Goal: Task Accomplishment & Management: Use online tool/utility

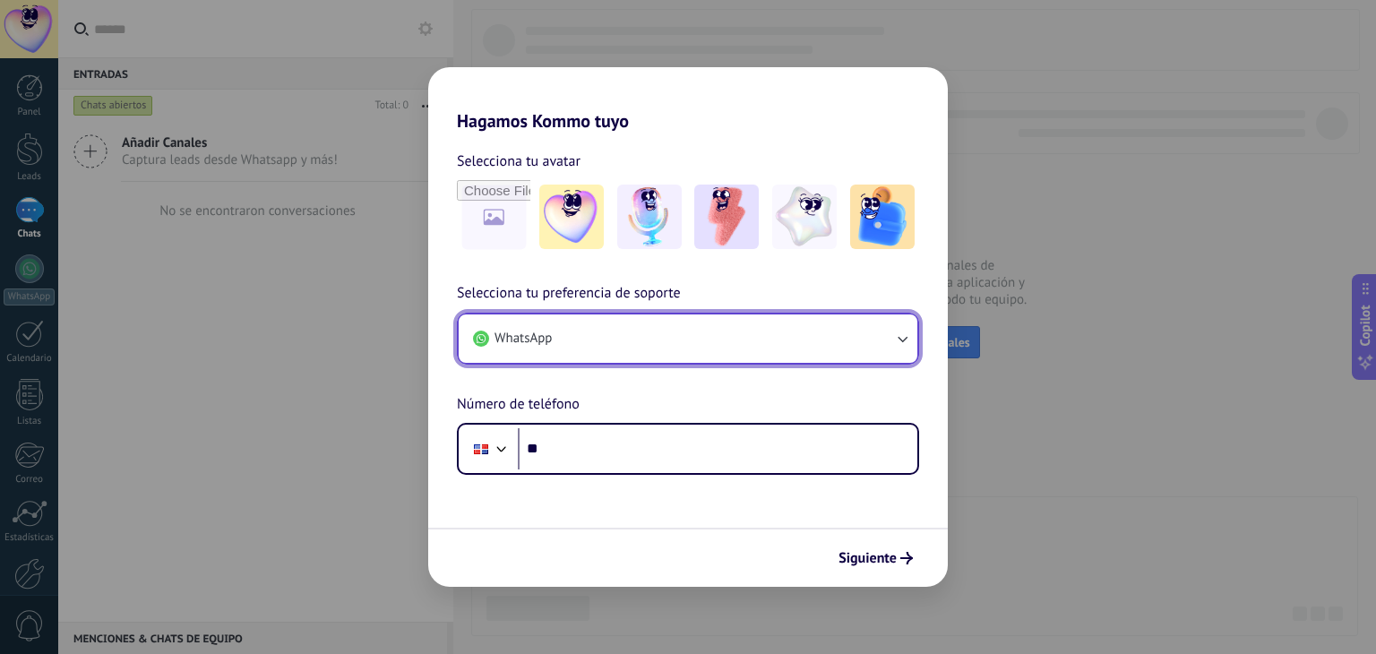
click at [559, 340] on button "WhatsApp" at bounding box center [688, 338] width 459 height 48
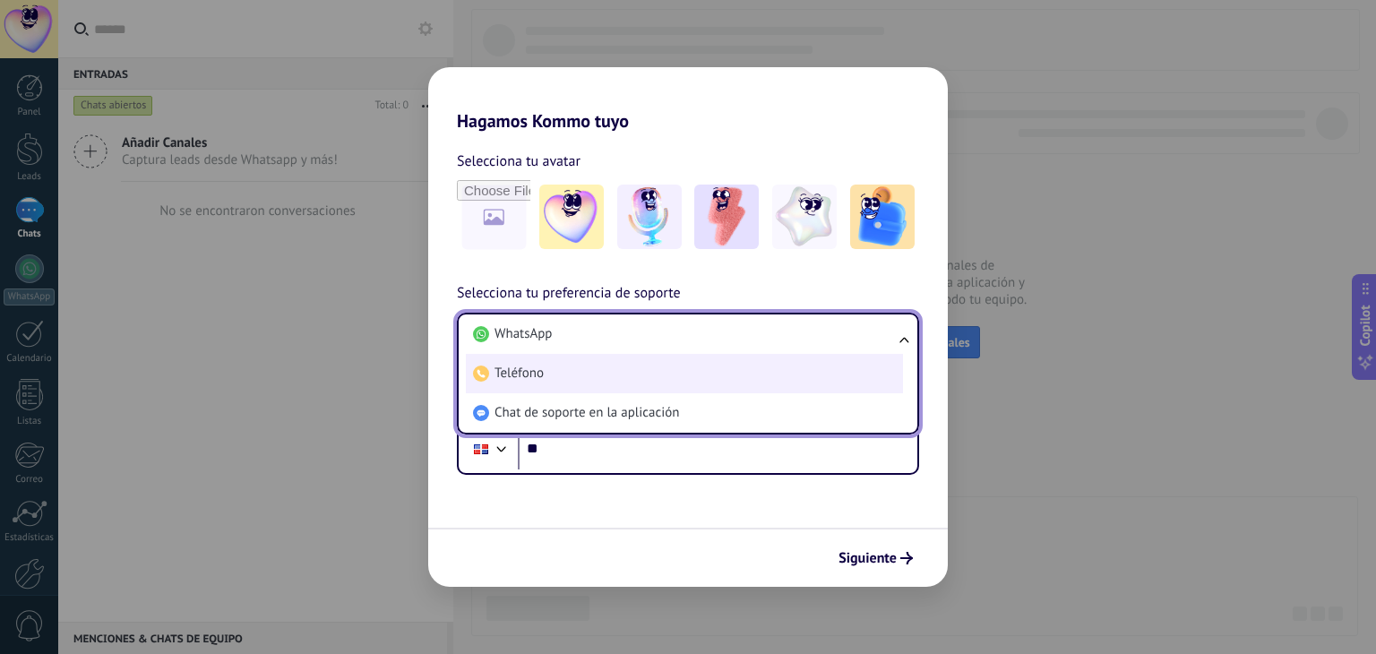
click at [555, 370] on li "Teléfono" at bounding box center [684, 373] width 437 height 39
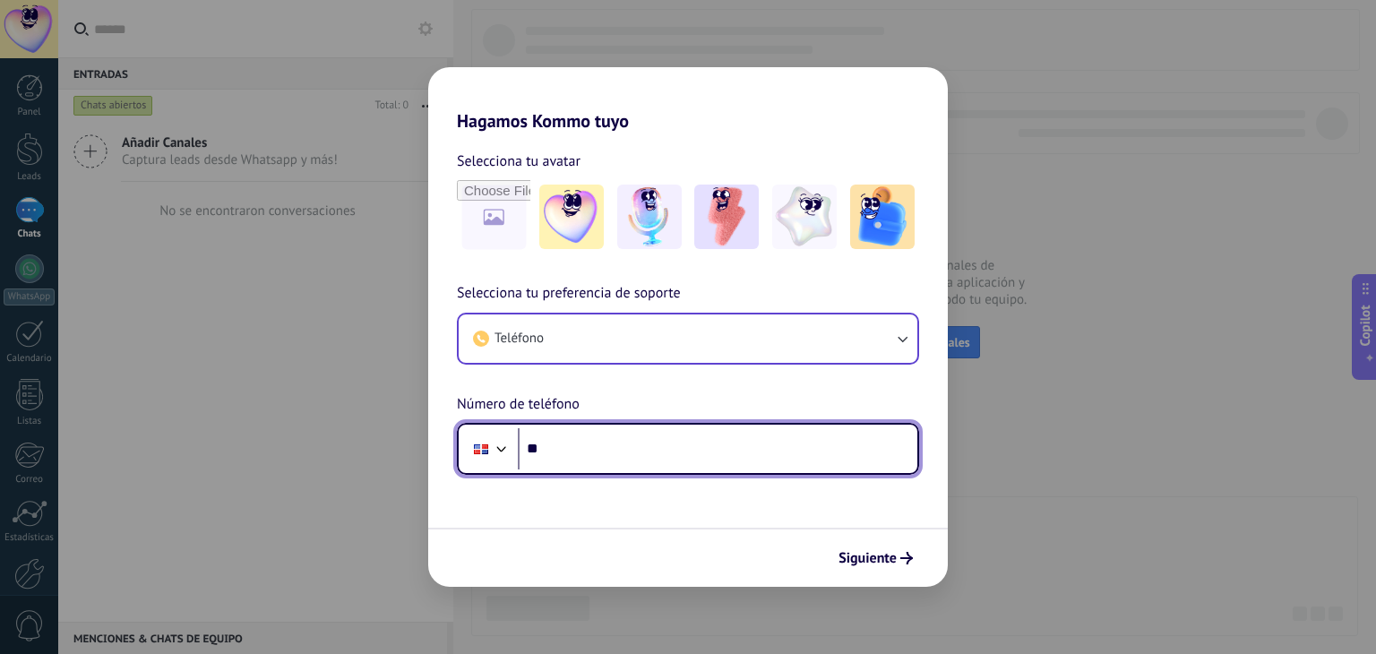
click at [579, 454] on input "**" at bounding box center [718, 448] width 400 height 41
type input "**********"
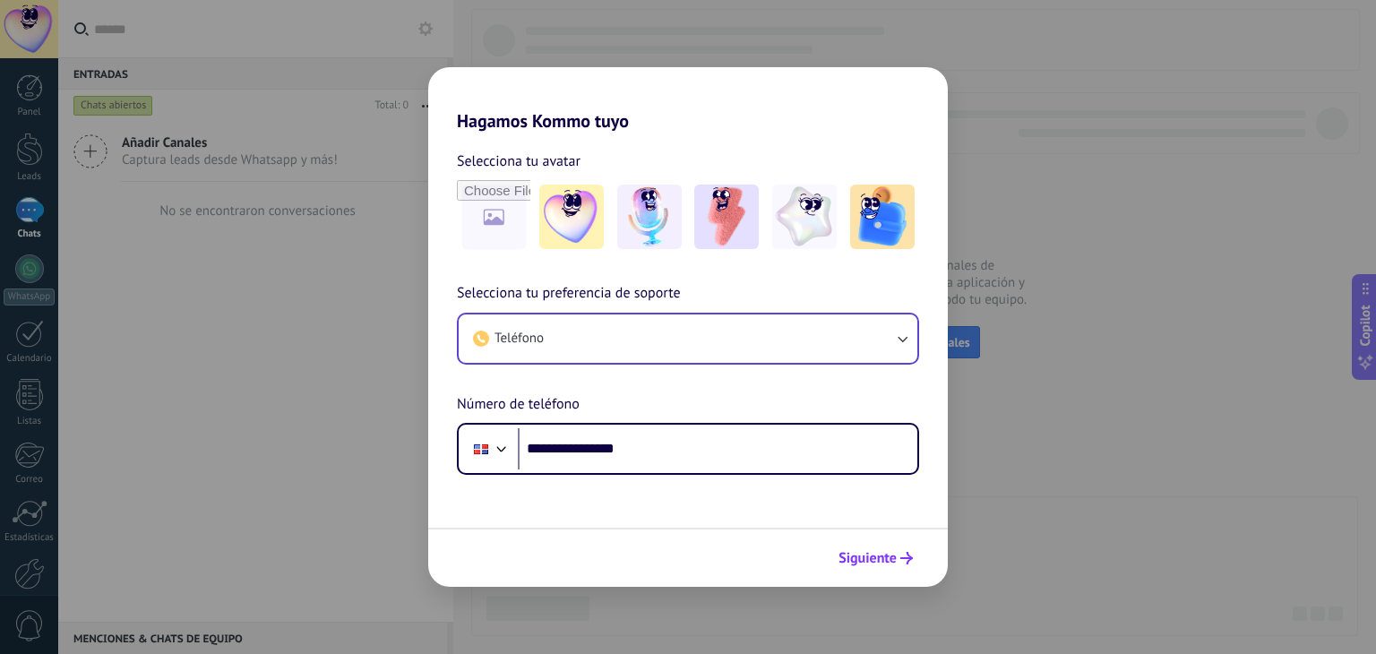
click at [889, 564] on span "Siguiente" at bounding box center [868, 558] width 58 height 13
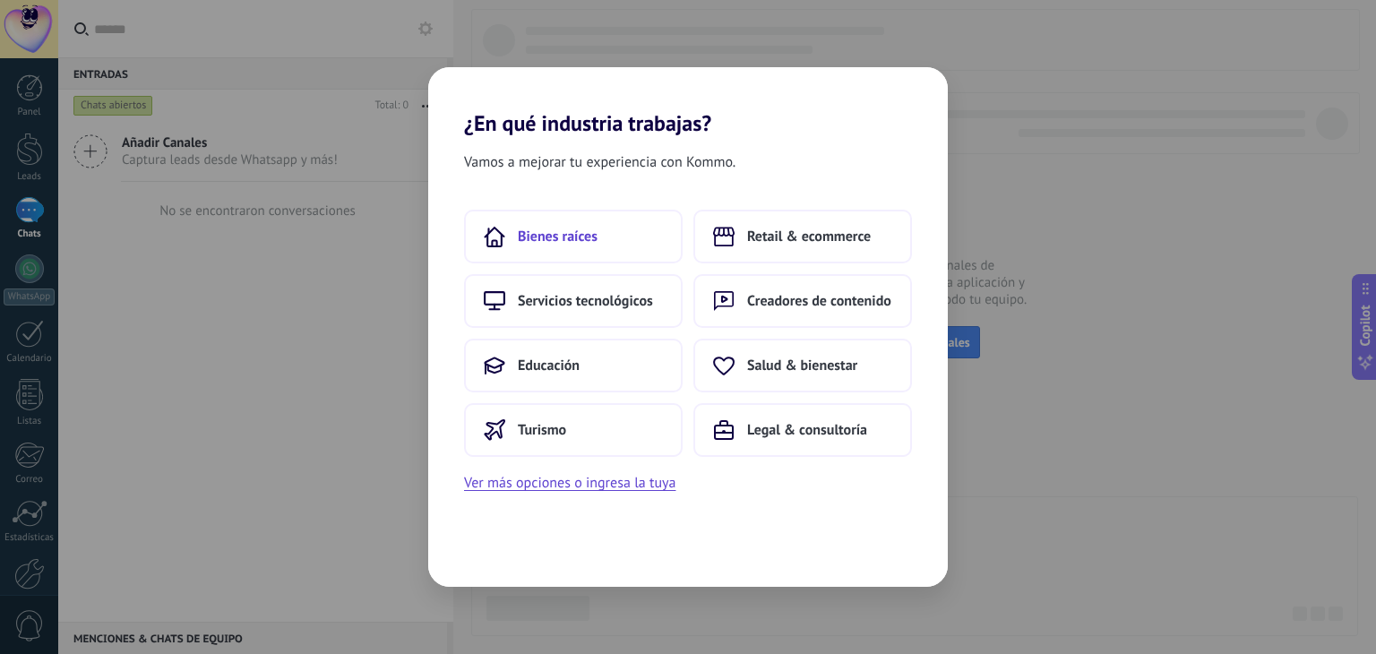
click at [600, 237] on button "Bienes raíces" at bounding box center [573, 237] width 219 height 54
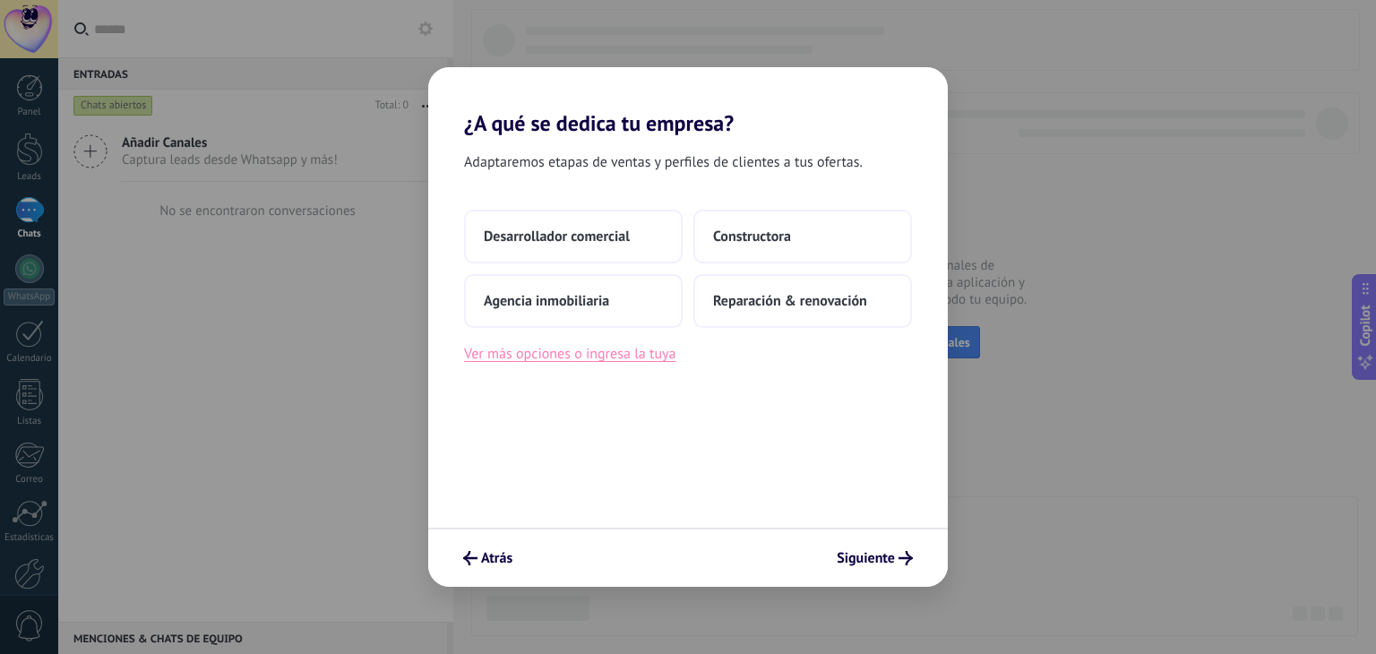
click at [577, 354] on button "Ver más opciones o ingresa la tuya" at bounding box center [569, 353] width 211 height 23
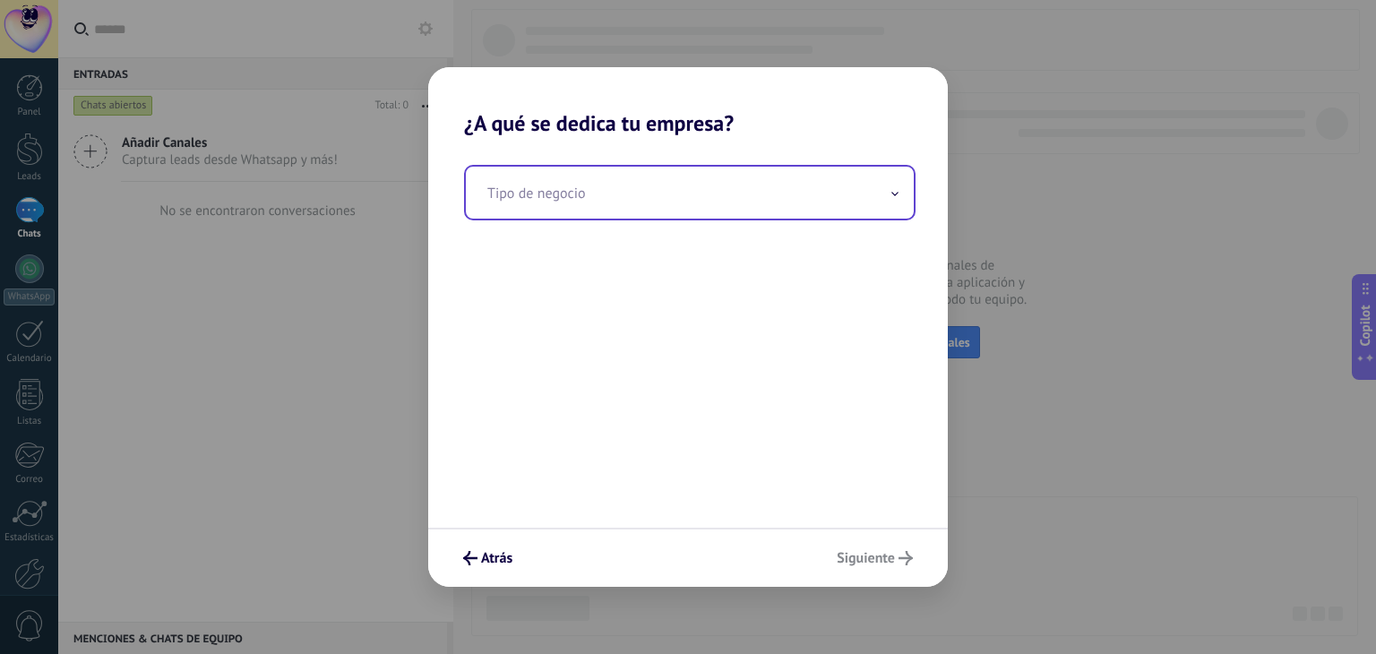
click at [527, 202] on input "text" at bounding box center [690, 193] width 448 height 52
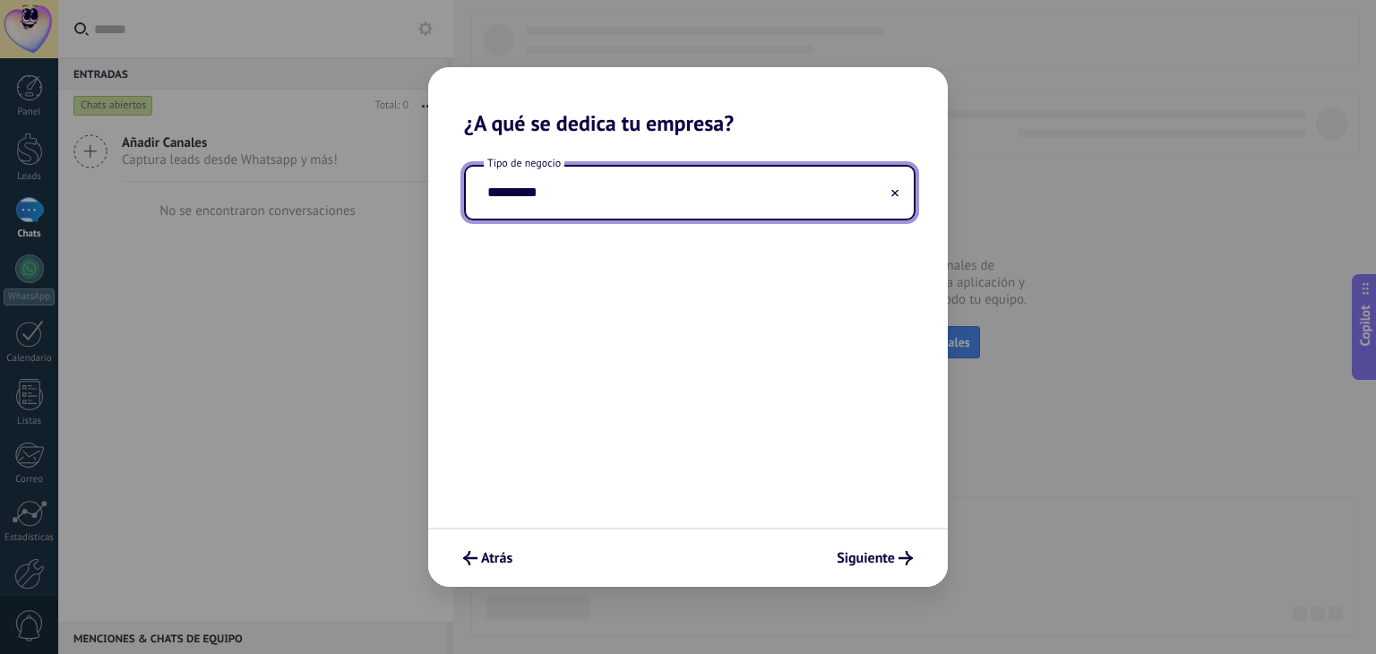
type input "*********"
click at [891, 194] on icon at bounding box center [894, 193] width 7 height 7
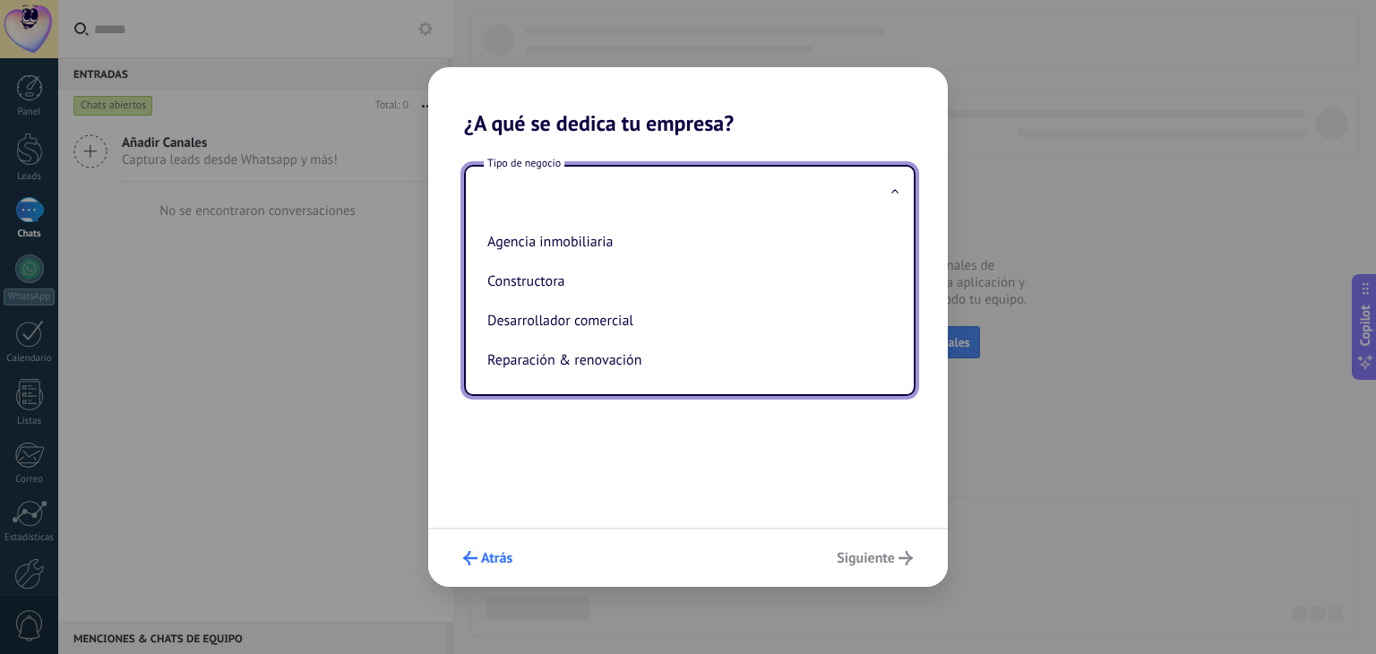
click at [487, 562] on span "Atrás" at bounding box center [496, 558] width 31 height 13
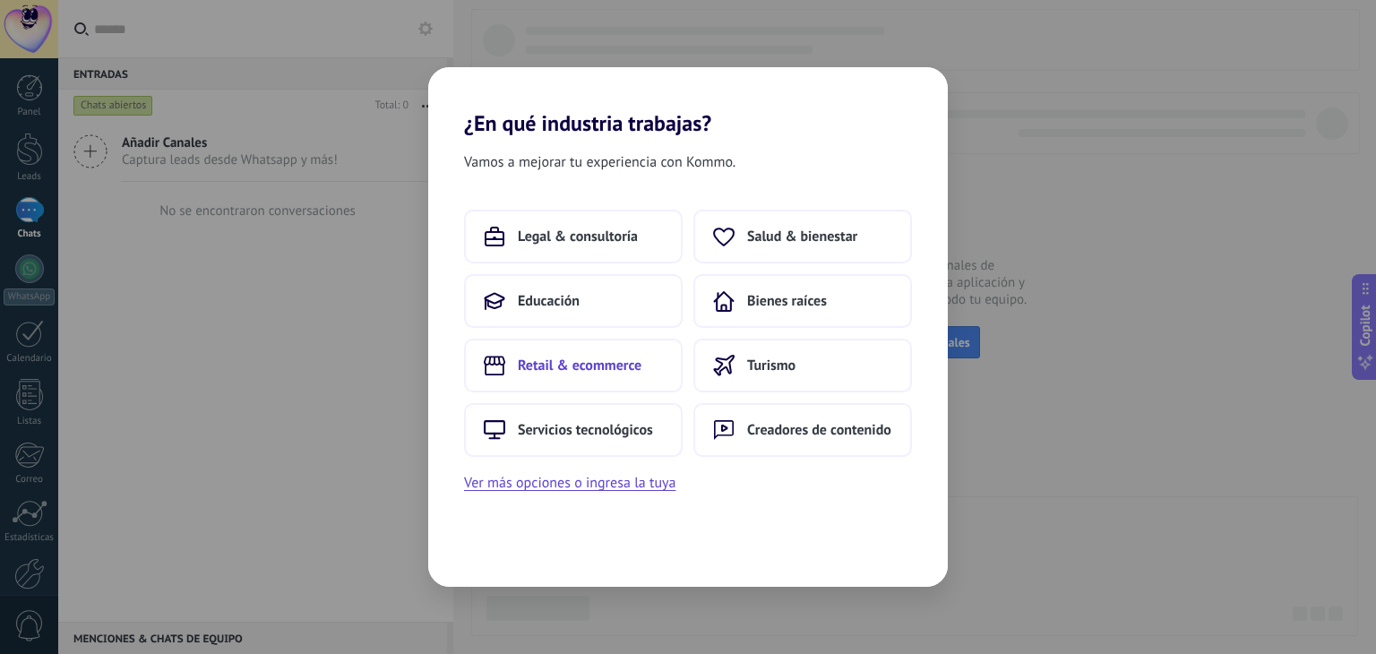
click at [558, 369] on span "Retail & ecommerce" at bounding box center [580, 366] width 124 height 18
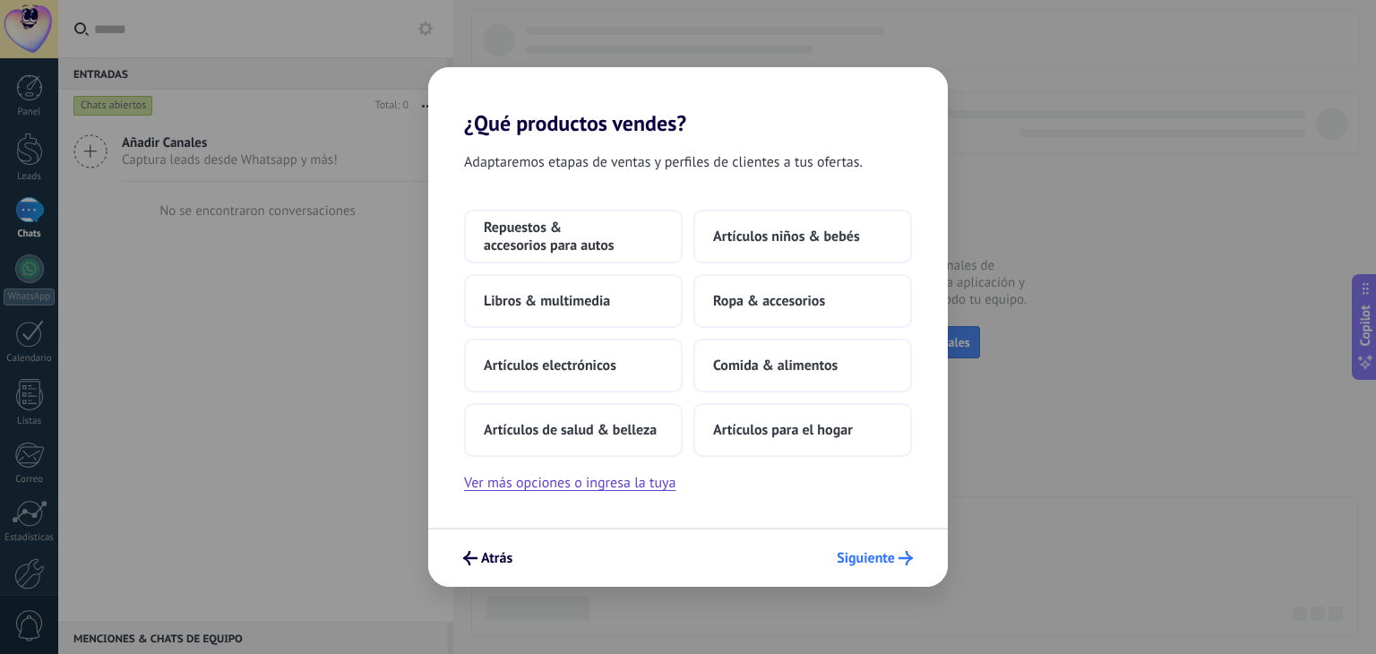
click at [872, 564] on span "Siguiente" at bounding box center [866, 558] width 58 height 13
click at [873, 560] on span "Siguiente" at bounding box center [866, 558] width 58 height 13
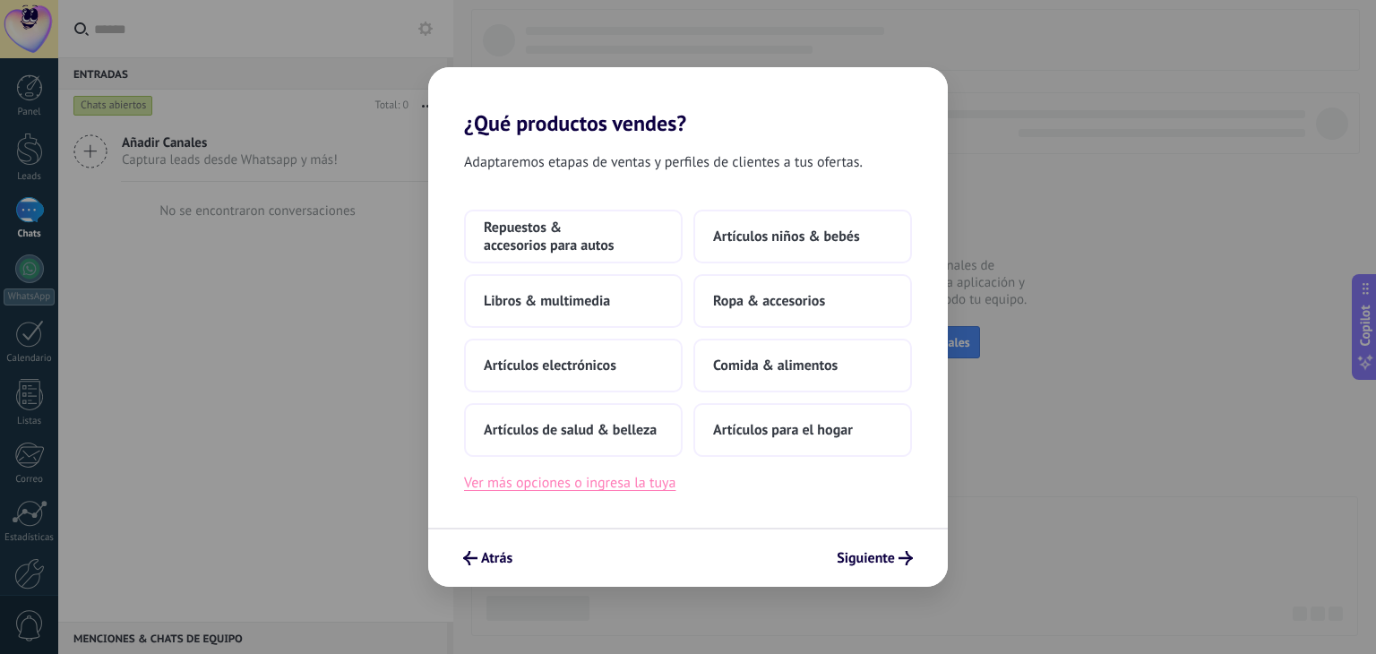
click at [616, 486] on button "Ver más opciones o ingresa la tuya" at bounding box center [569, 482] width 211 height 23
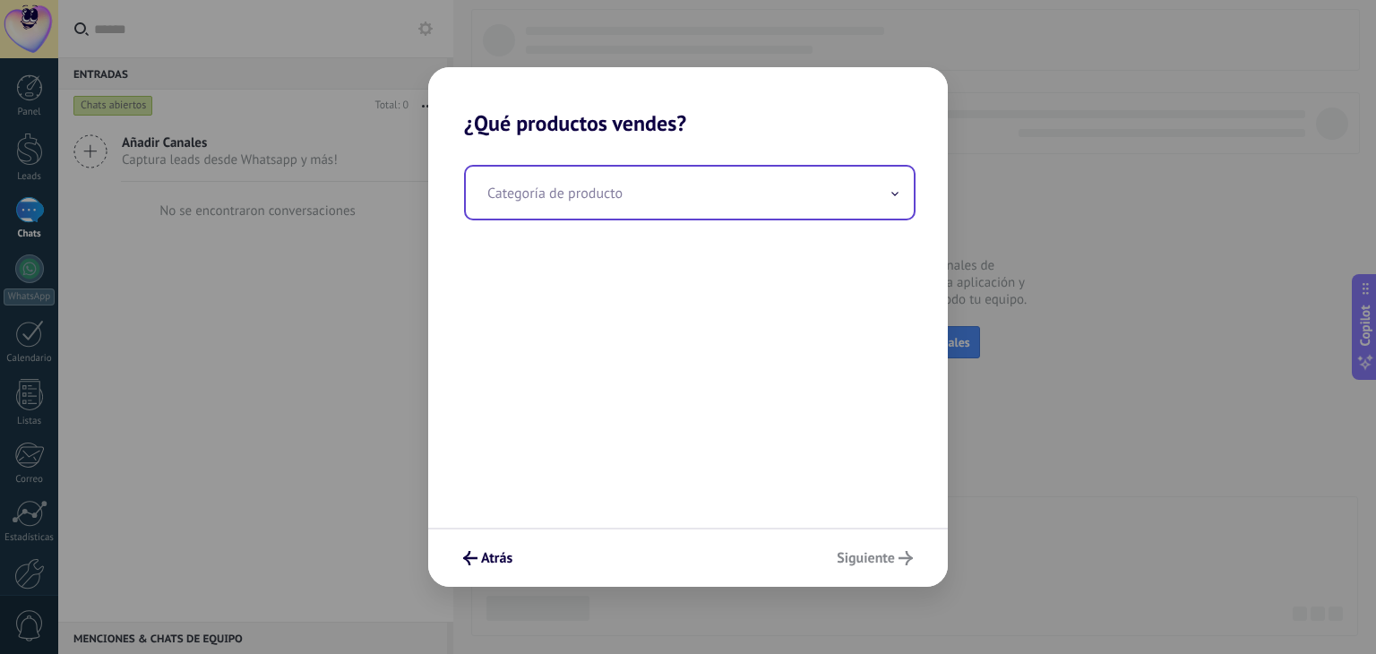
click at [643, 194] on input "text" at bounding box center [690, 193] width 448 height 52
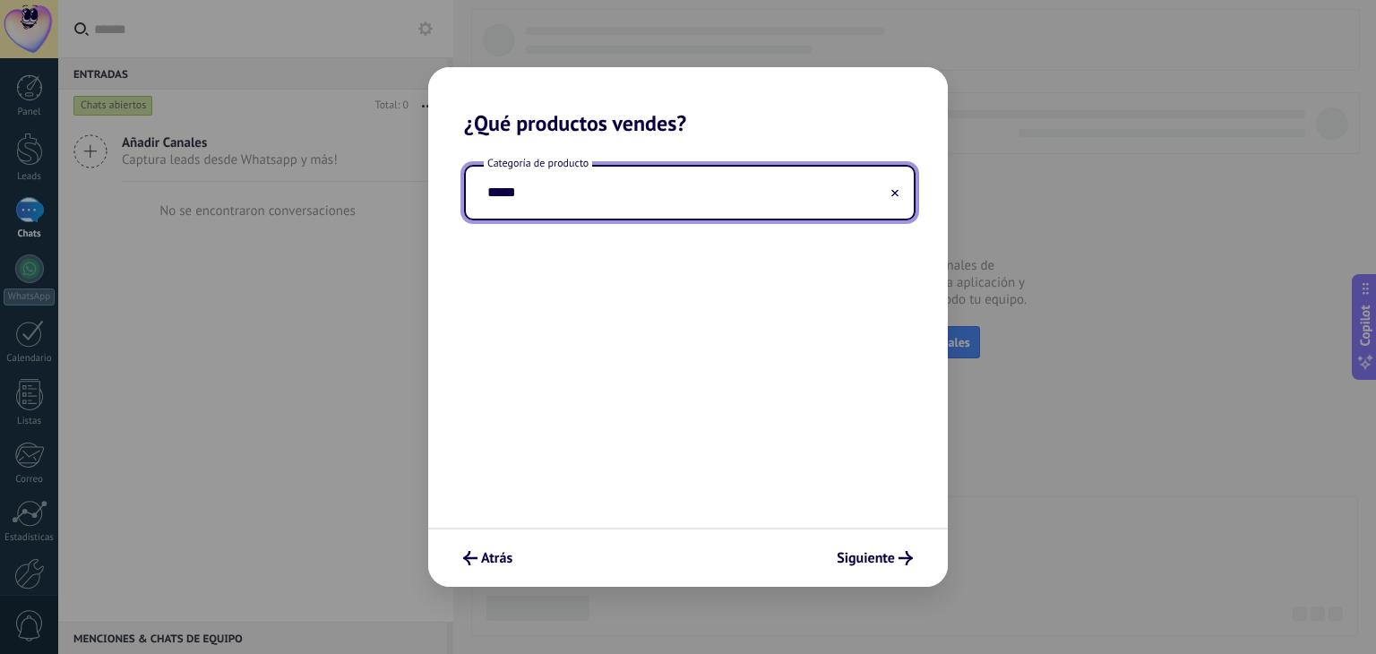
type input "*****"
click at [541, 189] on input "*****" at bounding box center [690, 193] width 448 height 52
drag, startPoint x: 566, startPoint y: 189, endPoint x: 480, endPoint y: 189, distance: 86.0
click at [480, 189] on input "*****" at bounding box center [690, 193] width 448 height 52
type input "*****"
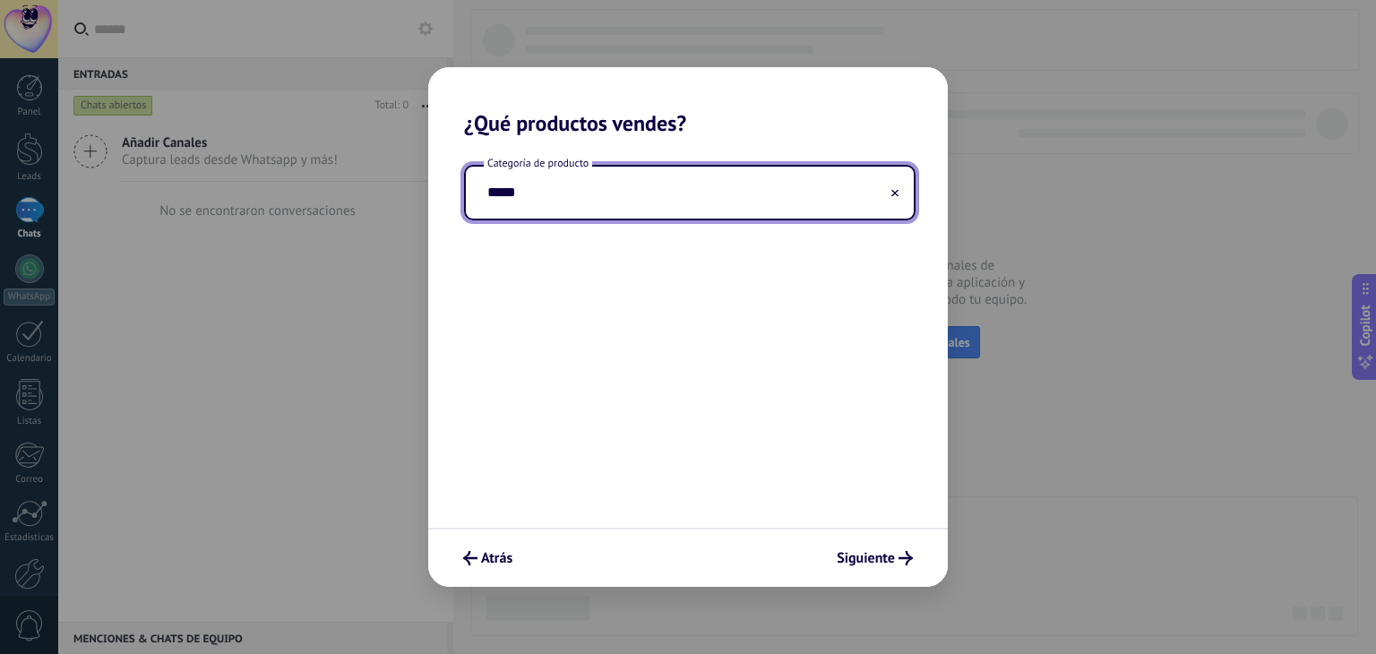
click at [893, 192] on use at bounding box center [894, 193] width 7 height 7
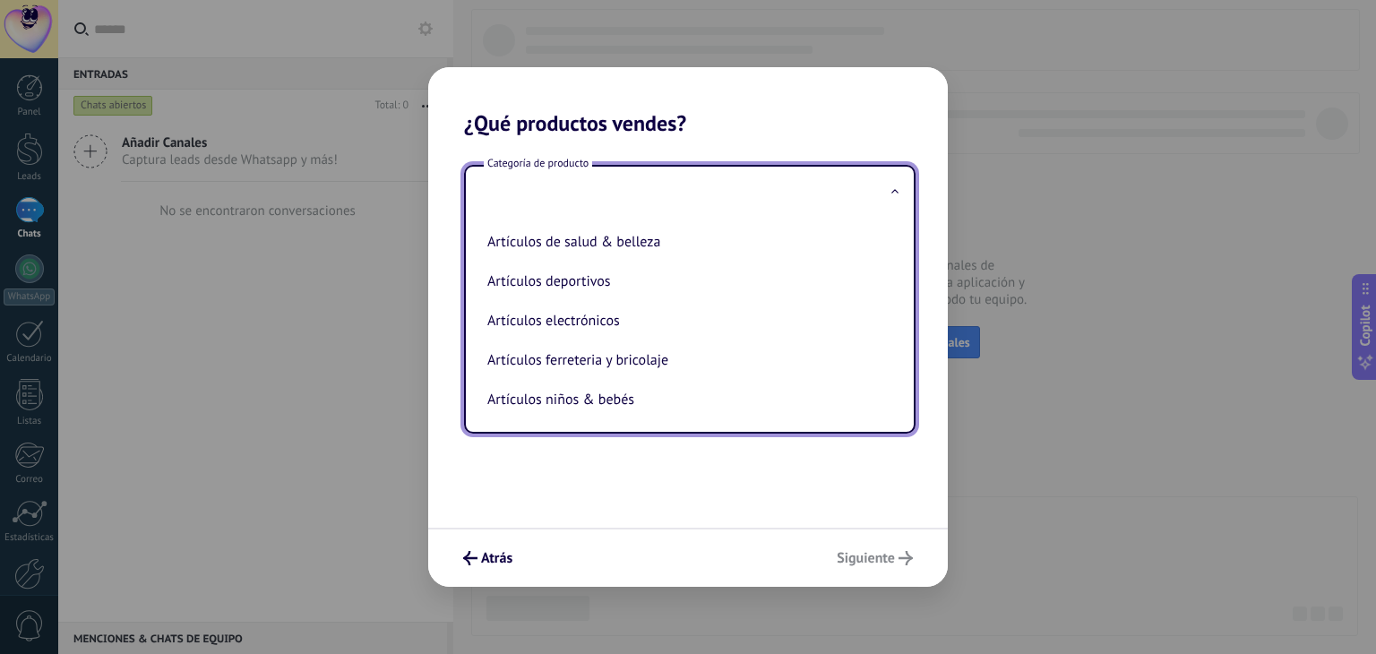
click at [745, 192] on input "text" at bounding box center [690, 193] width 448 height 52
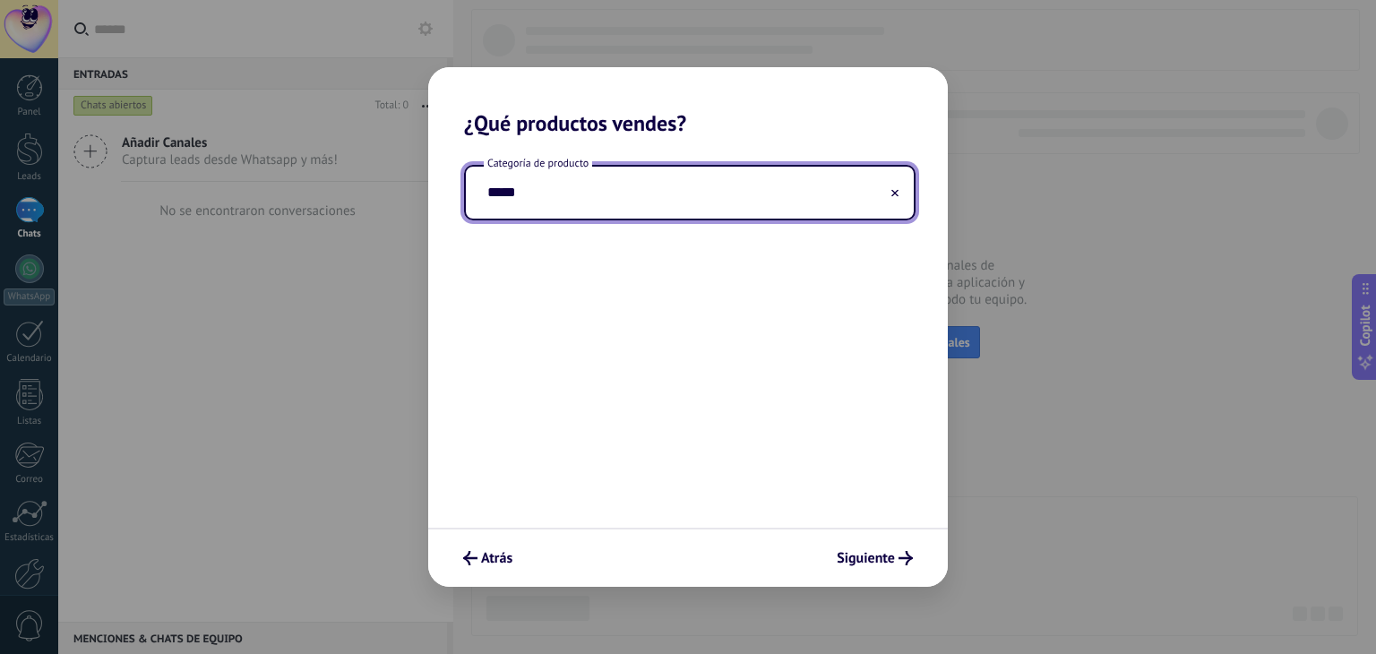
type input "*****"
click at [588, 188] on input "*****" at bounding box center [690, 193] width 448 height 52
click at [895, 196] on button at bounding box center [895, 193] width 9 height 17
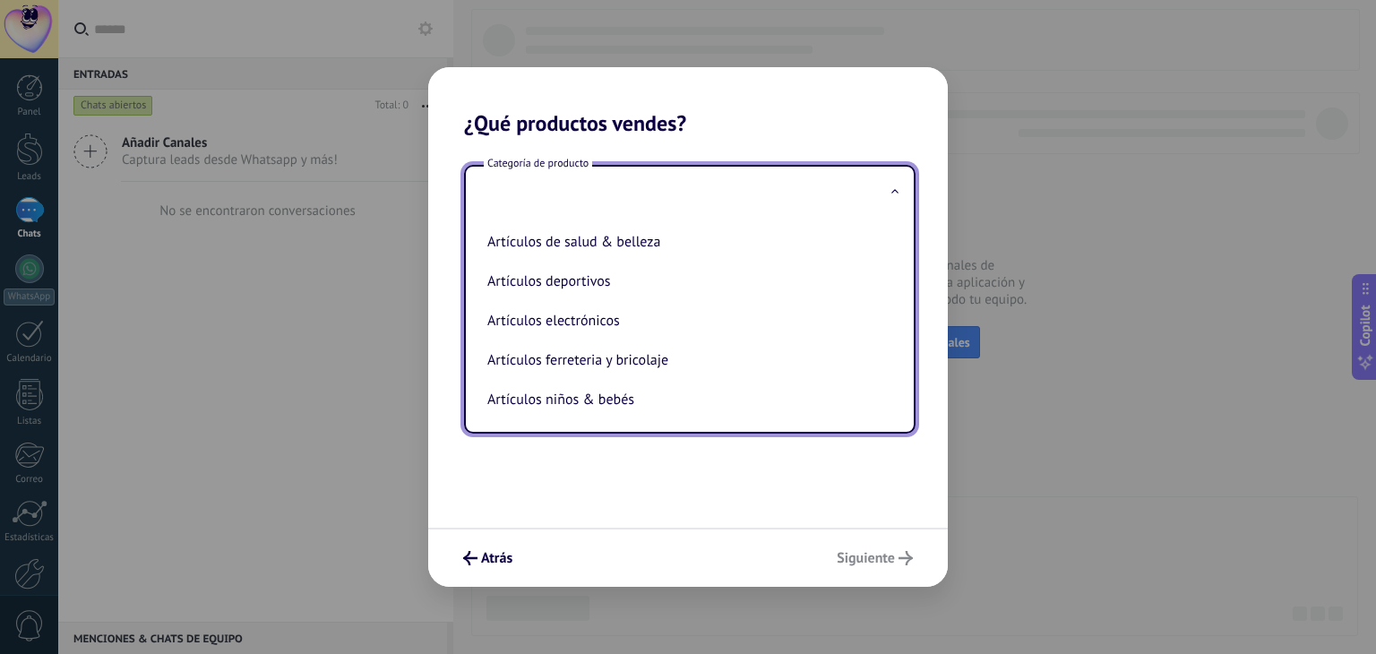
drag, startPoint x: 558, startPoint y: 193, endPoint x: 443, endPoint y: 189, distance: 114.7
click at [443, 189] on div "Categoría de producto Artículos de salud & belleza Artículos deportivos Artícul…" at bounding box center [688, 332] width 520 height 392
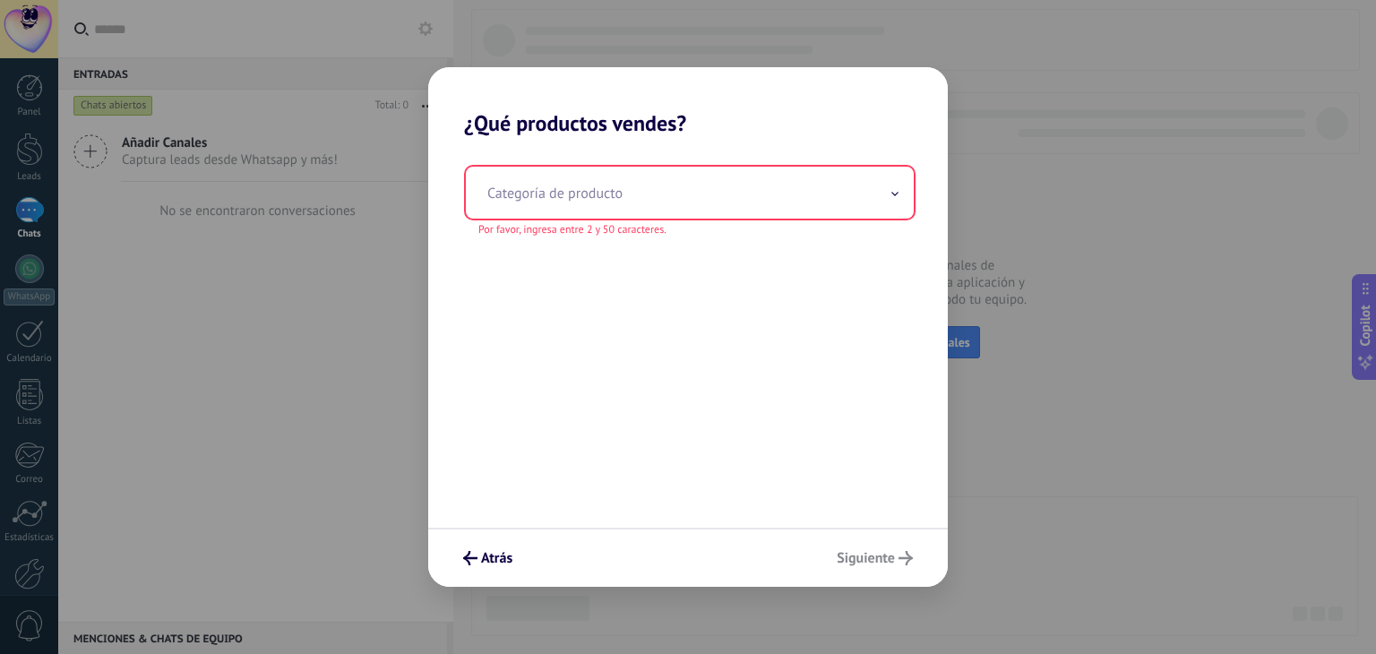
click at [839, 555] on div "Atrás Siguiente" at bounding box center [688, 557] width 520 height 59
click at [897, 187] on span at bounding box center [895, 193] width 9 height 17
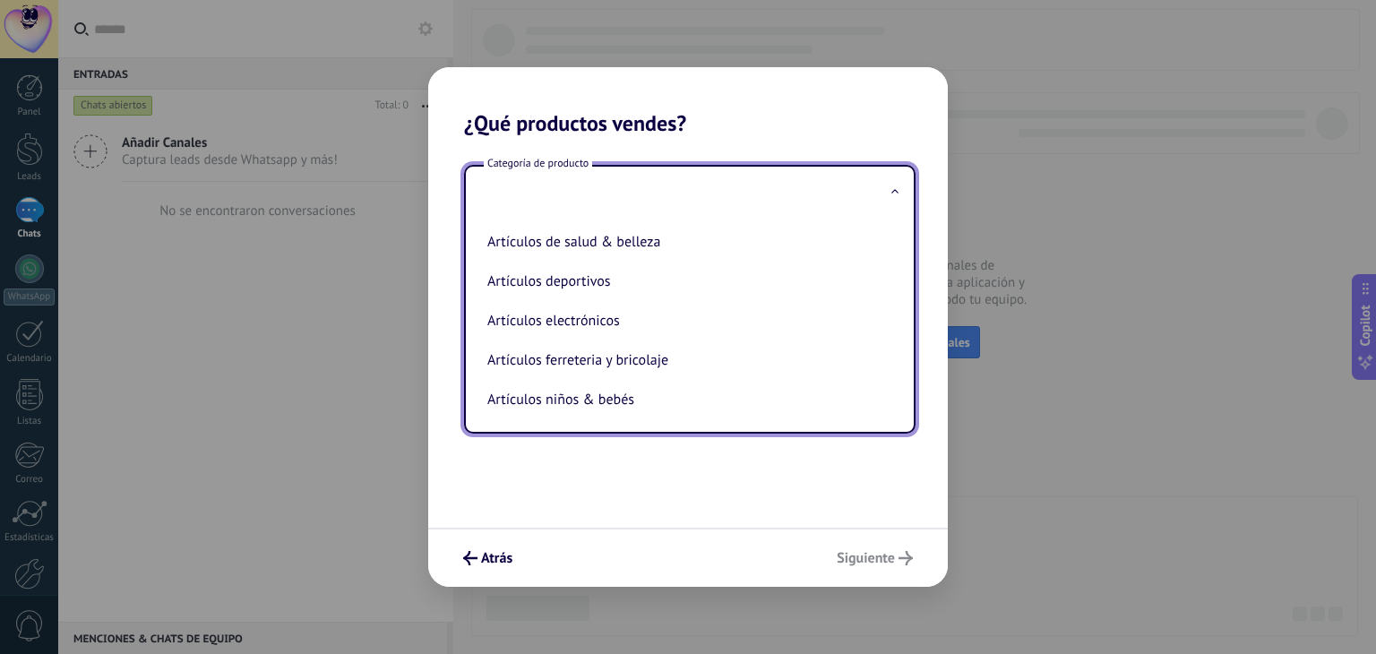
drag, startPoint x: 825, startPoint y: 189, endPoint x: 332, endPoint y: 174, distance: 493.0
click at [332, 174] on div "¿Qué productos vendes? Categoría de producto Artículos de salud & belleza Artíc…" at bounding box center [688, 327] width 1376 height 654
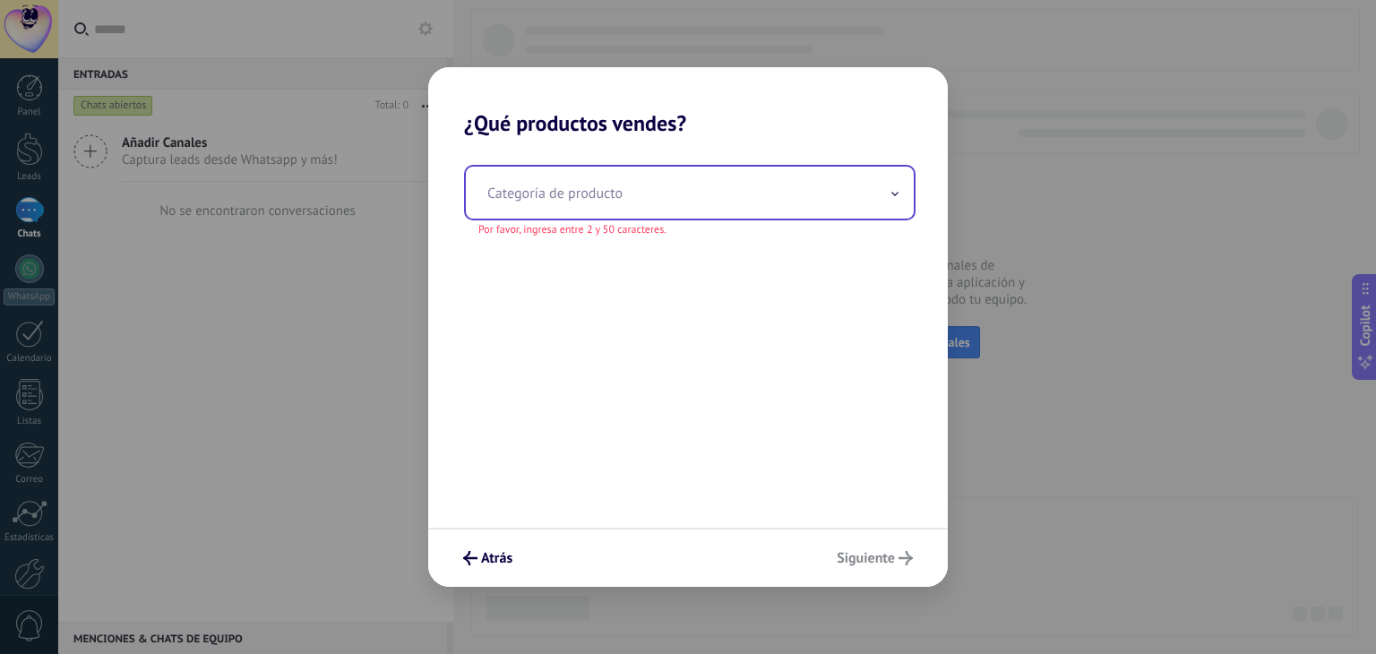
click at [533, 182] on input "text" at bounding box center [690, 193] width 448 height 52
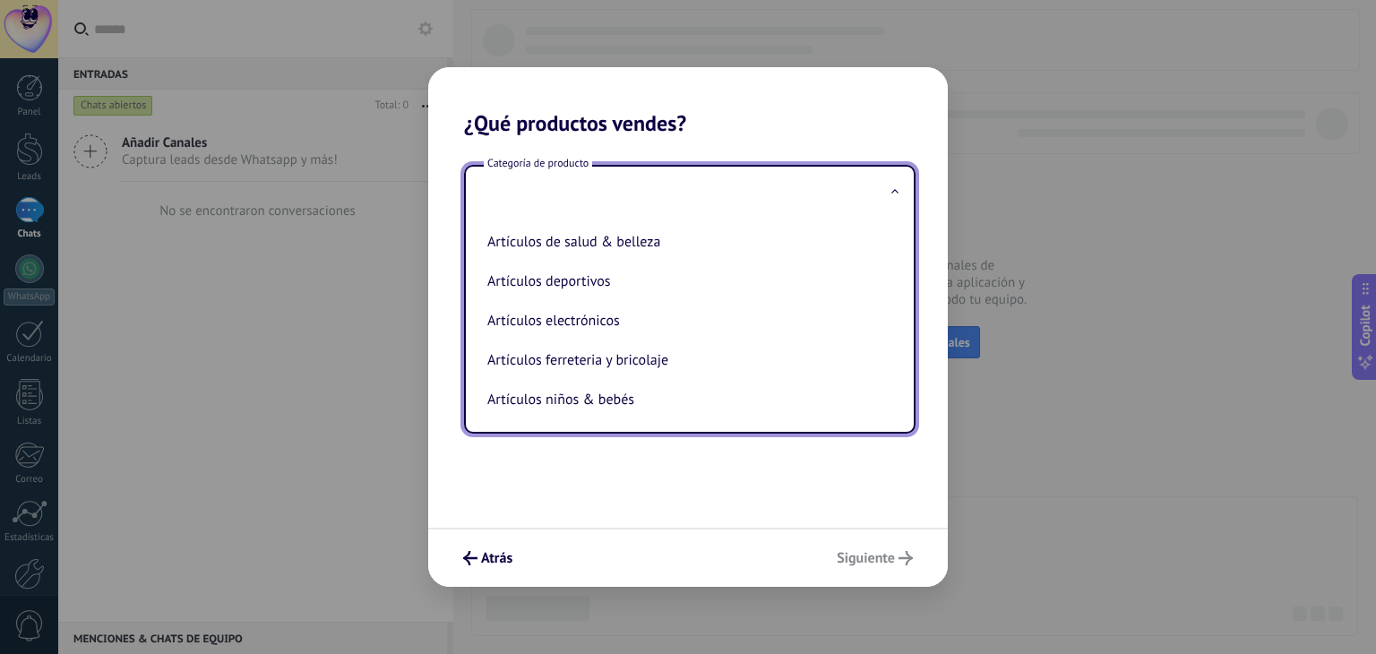
click at [520, 194] on input "text" at bounding box center [690, 193] width 448 height 52
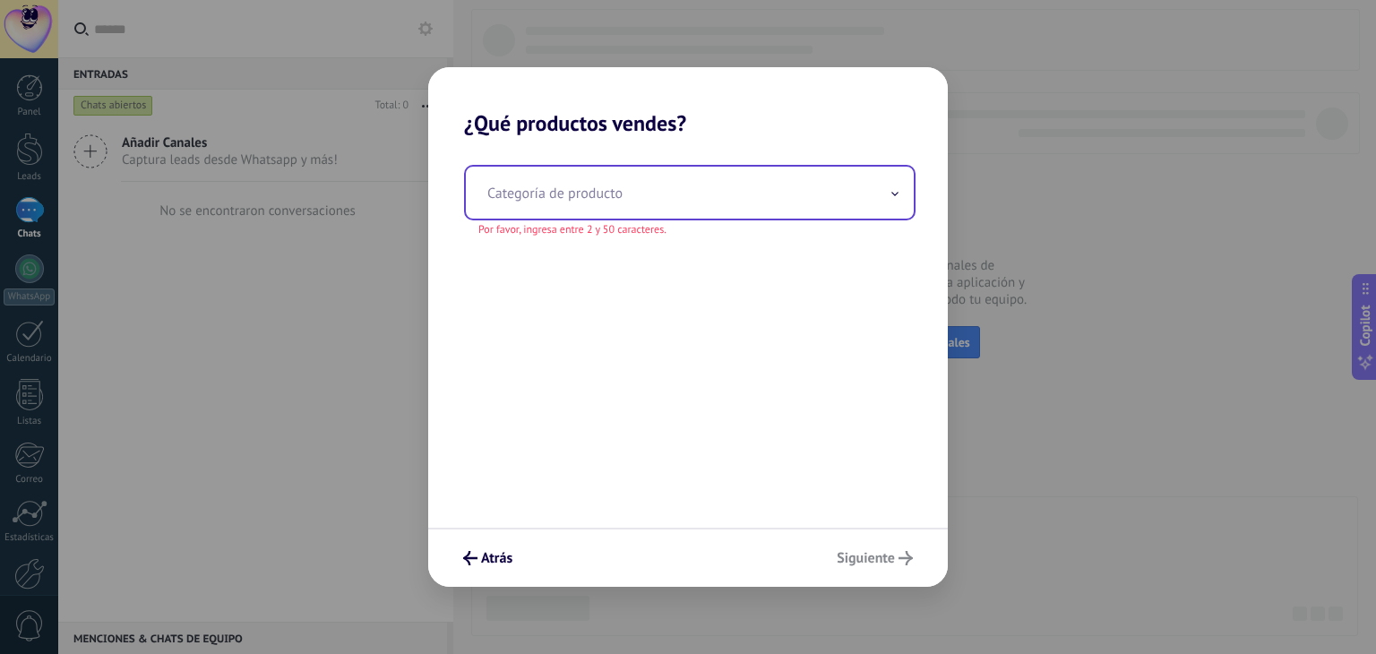
click at [520, 194] on input "text" at bounding box center [690, 193] width 448 height 52
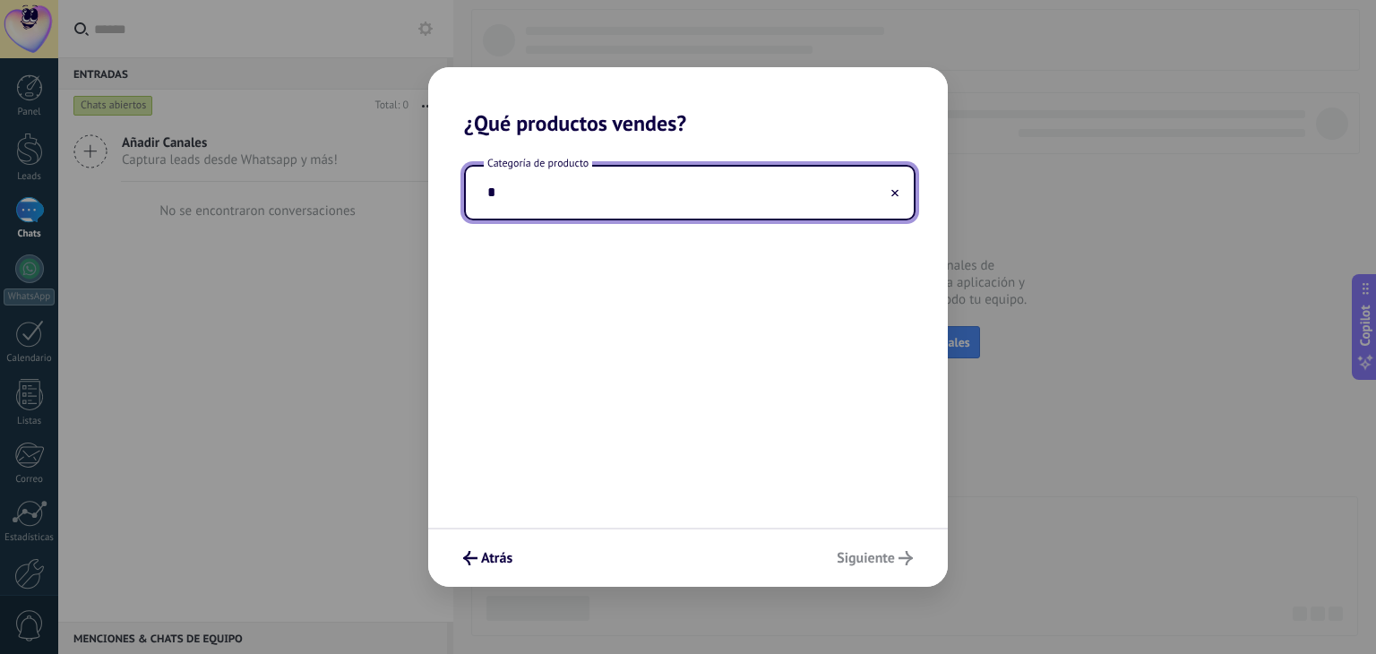
type input "*"
click at [896, 192] on icon at bounding box center [894, 193] width 7 height 7
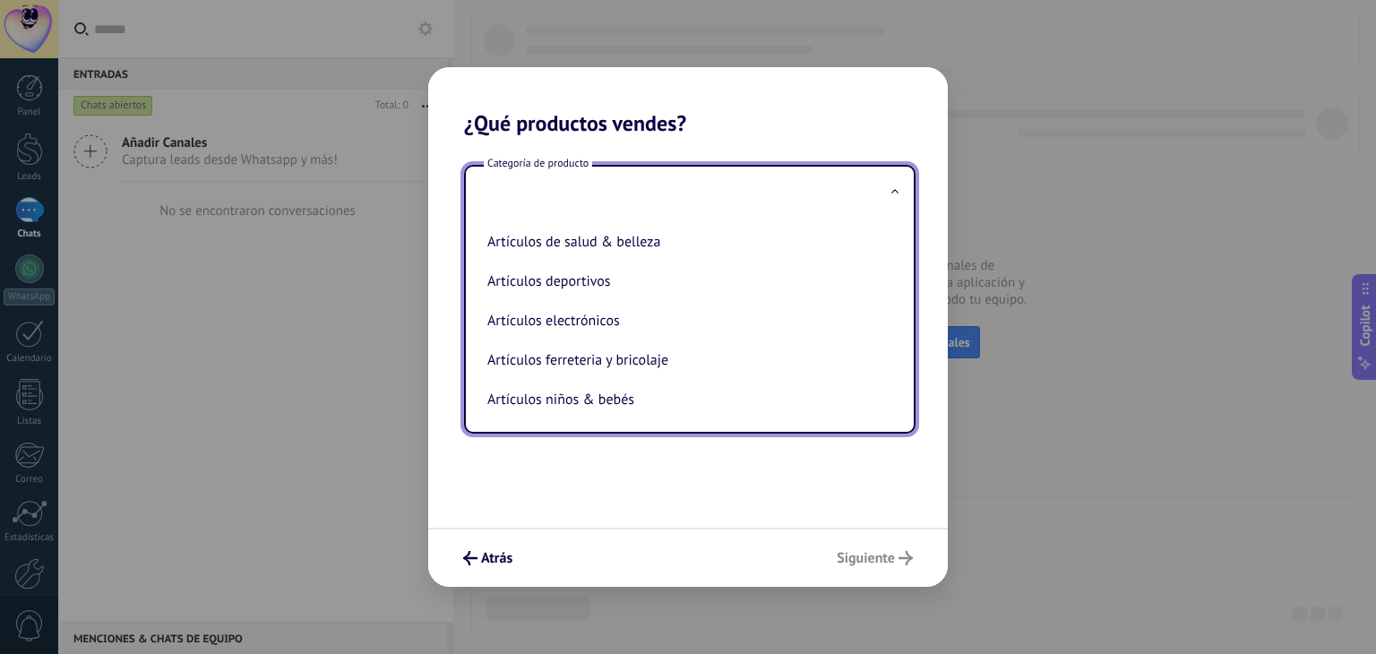
click at [896, 192] on span at bounding box center [895, 193] width 9 height 17
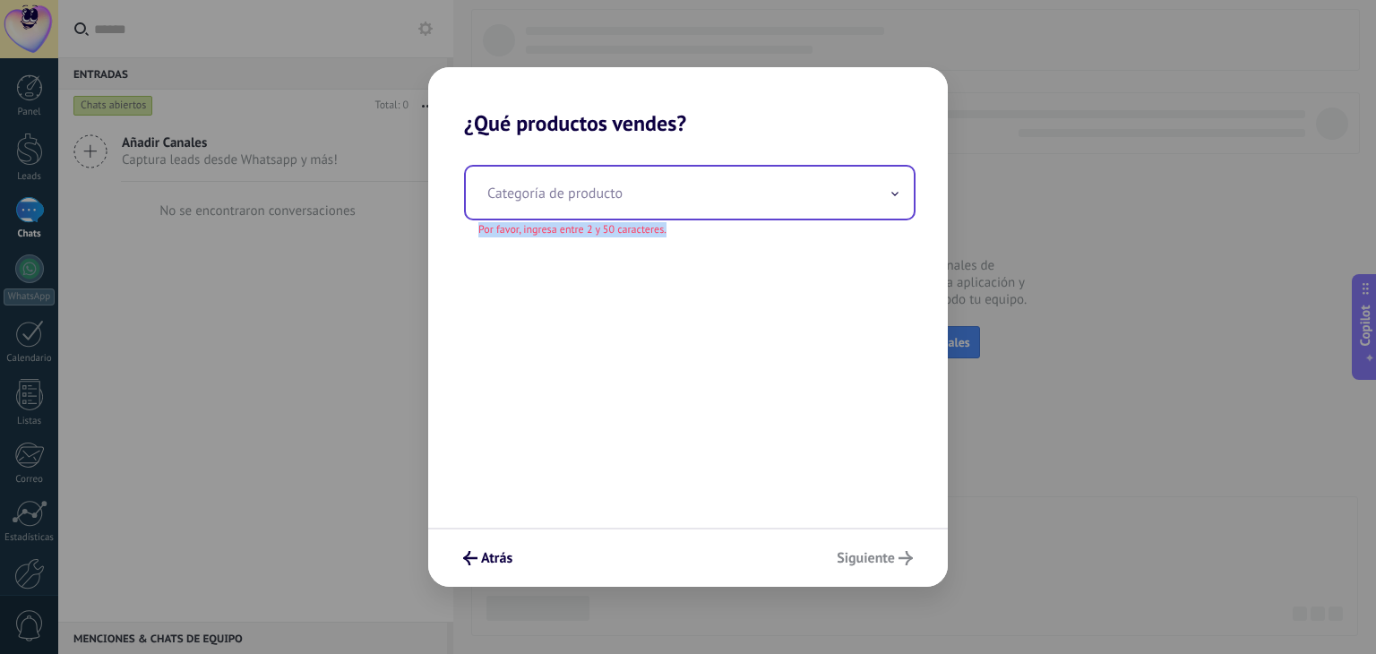
click at [896, 192] on span at bounding box center [895, 193] width 9 height 17
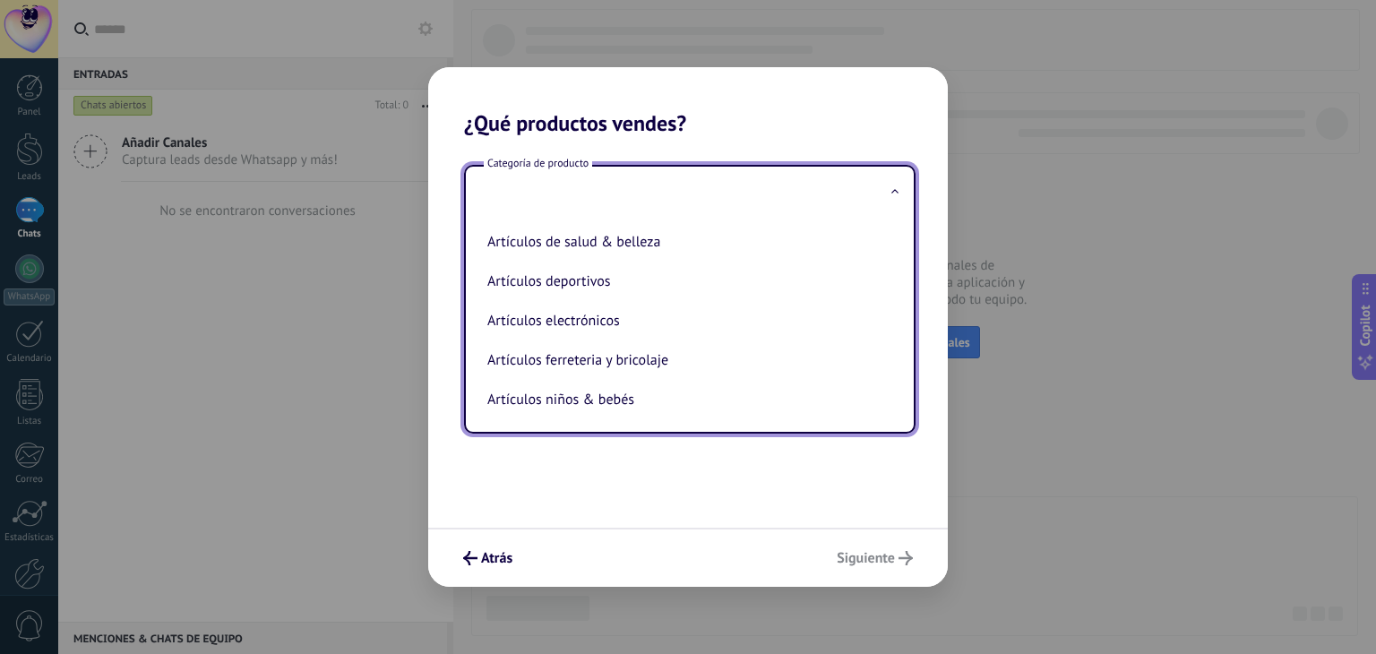
click at [896, 191] on icon at bounding box center [894, 191] width 7 height 4
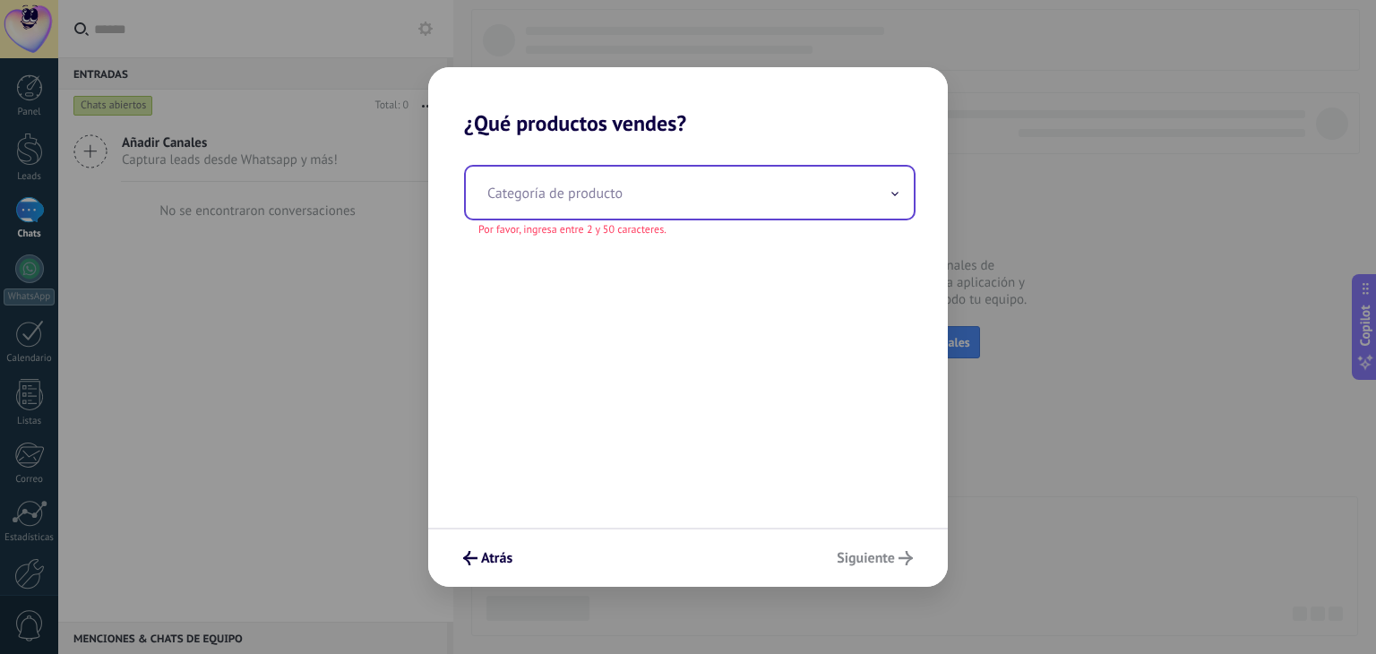
click at [896, 191] on span at bounding box center [895, 193] width 9 height 17
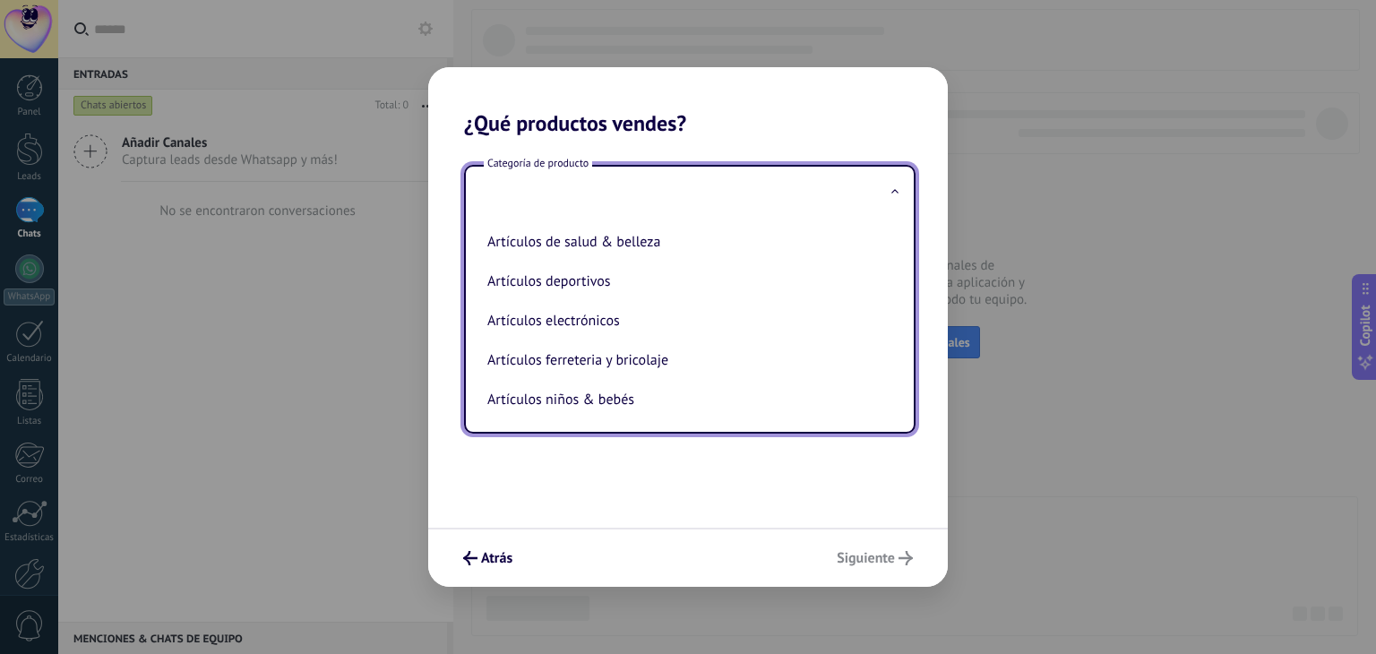
click at [896, 191] on span at bounding box center [895, 193] width 9 height 17
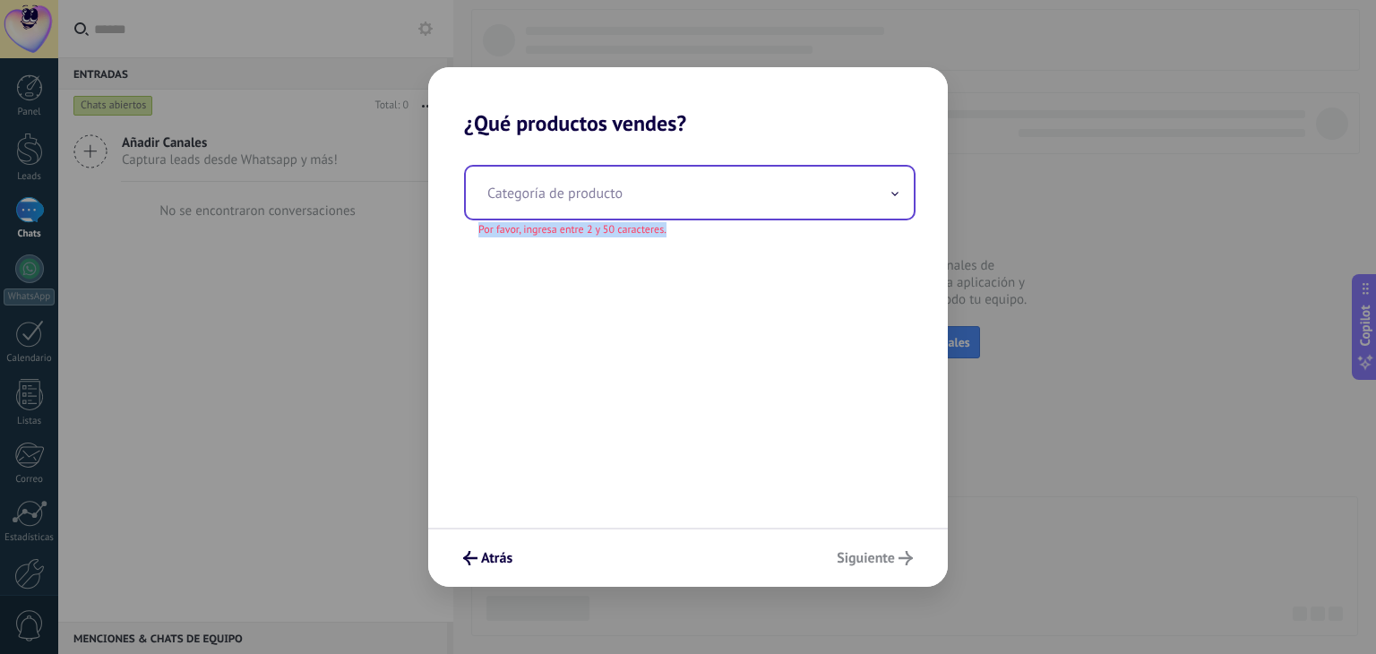
click at [894, 190] on span at bounding box center [895, 193] width 9 height 17
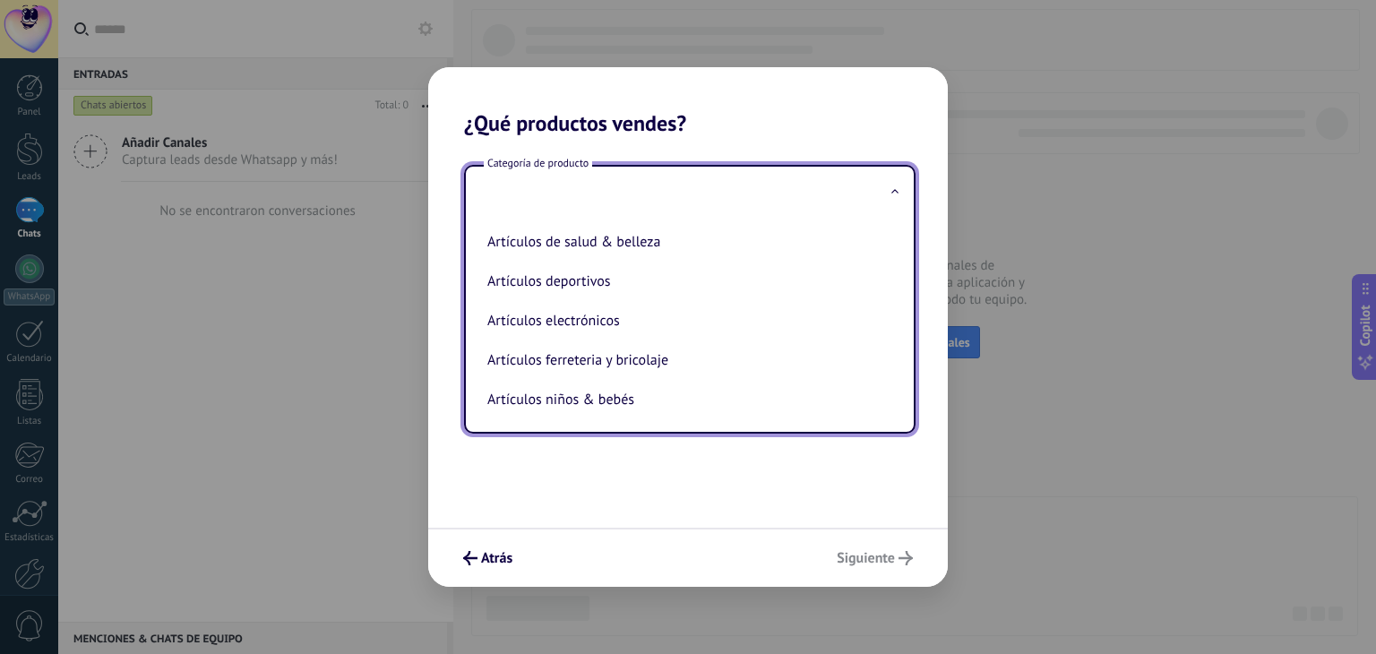
click at [538, 193] on input "text" at bounding box center [690, 193] width 448 height 52
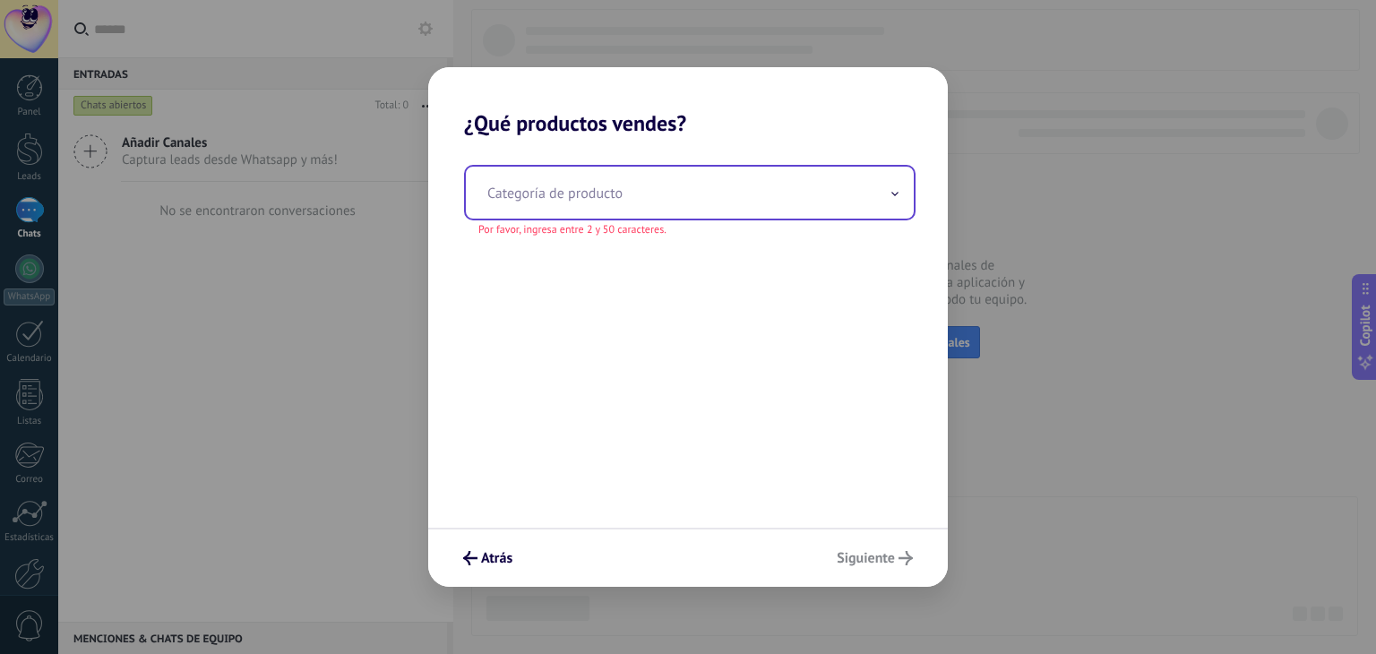
click at [527, 193] on input "text" at bounding box center [690, 193] width 448 height 52
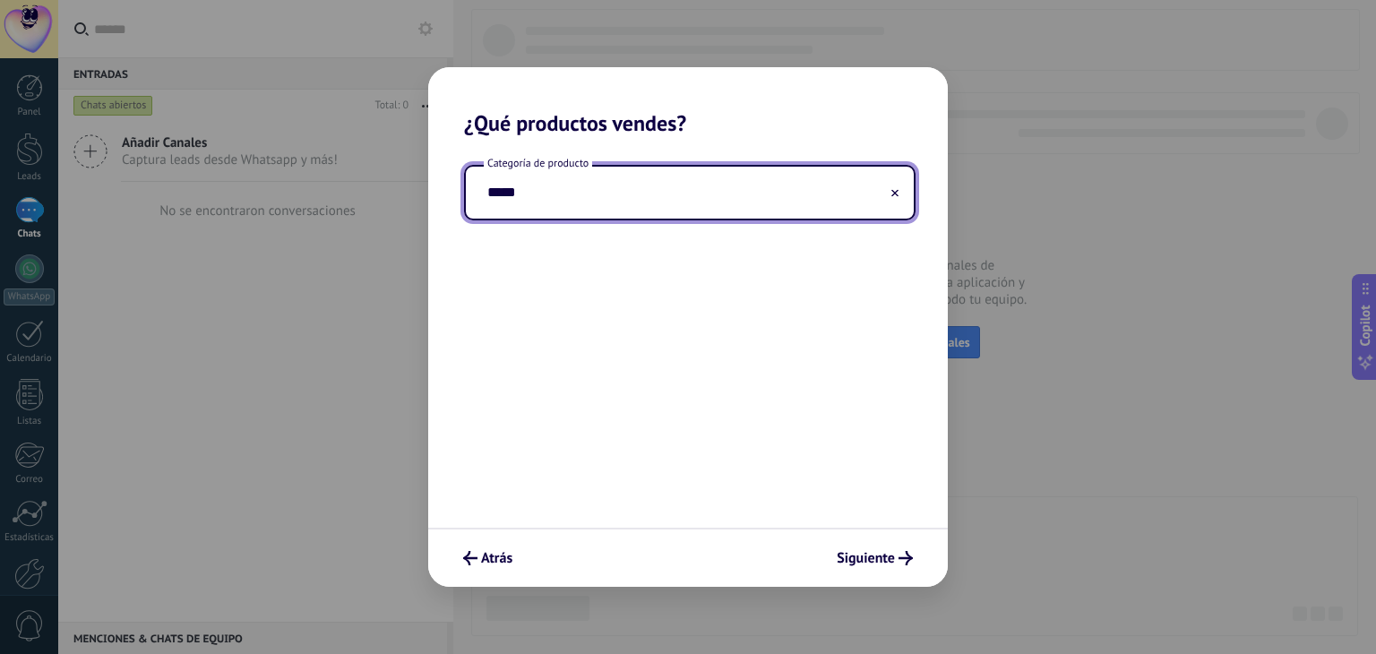
type input "*****"
click at [899, 193] on button at bounding box center [895, 193] width 9 height 17
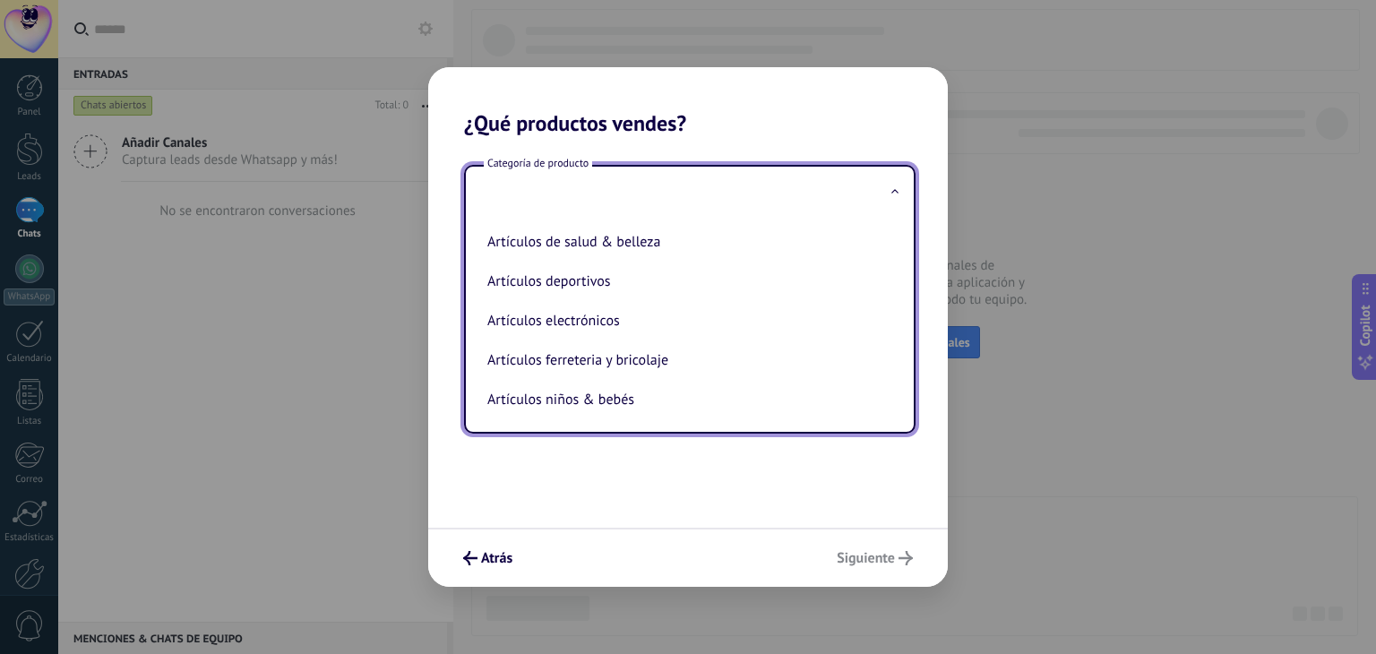
click at [894, 193] on span at bounding box center [895, 193] width 9 height 17
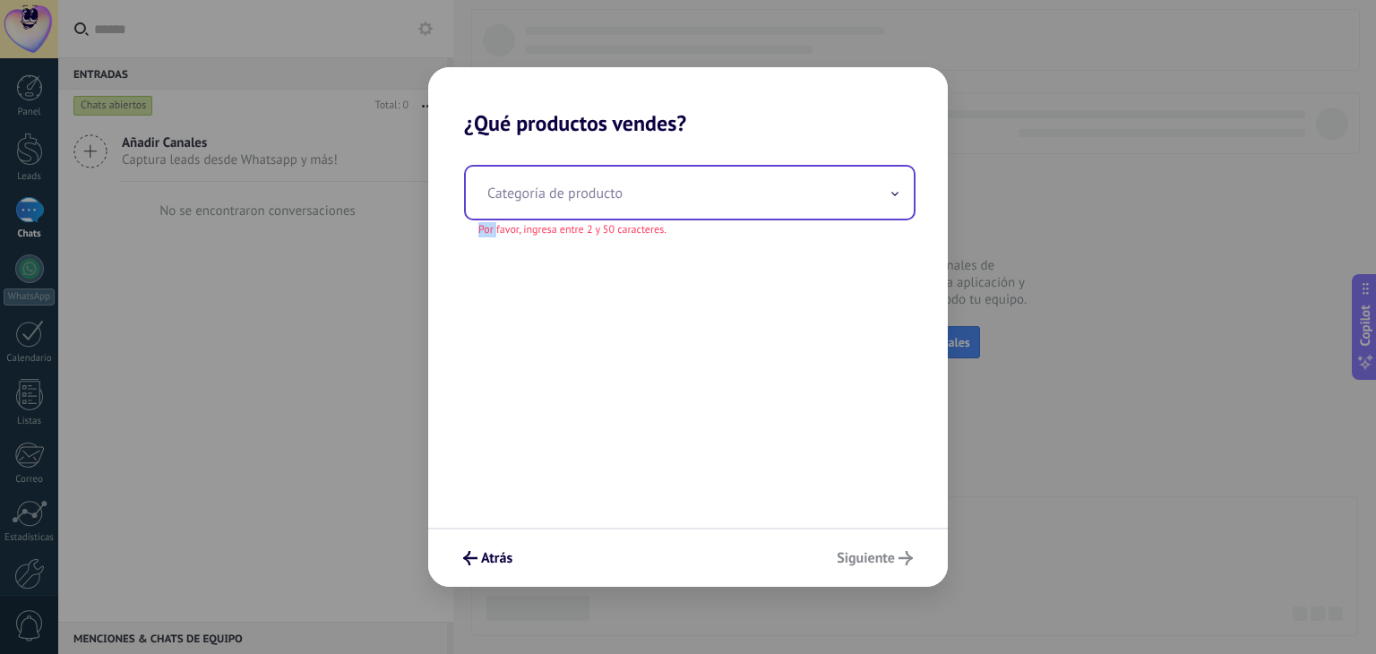
click at [894, 193] on span at bounding box center [895, 193] width 9 height 17
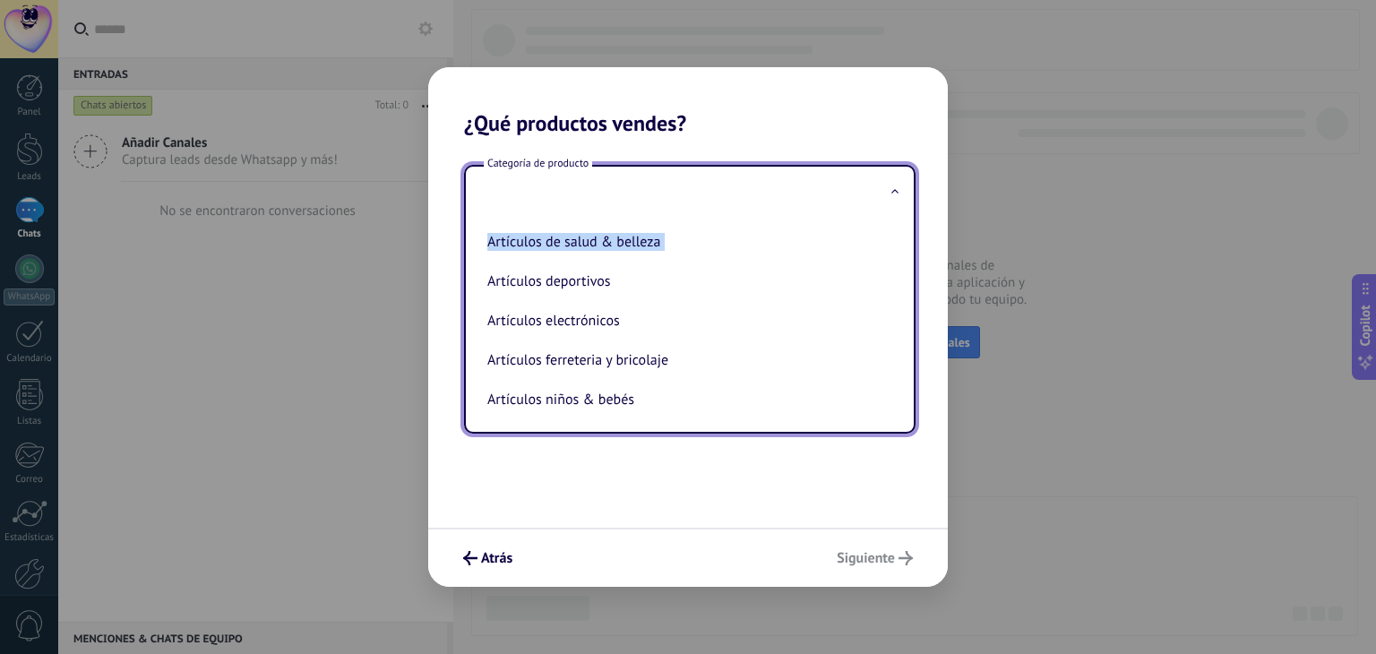
click at [894, 193] on span at bounding box center [895, 193] width 9 height 17
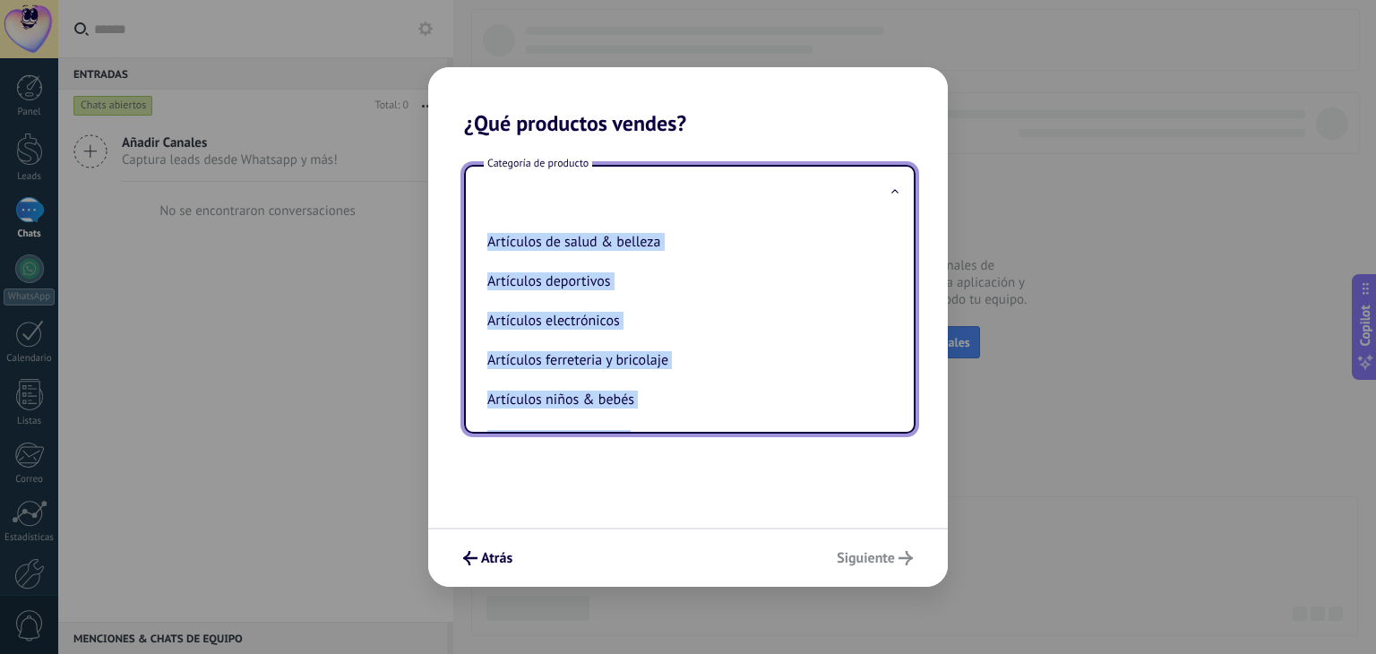
click at [894, 193] on span at bounding box center [895, 193] width 9 height 17
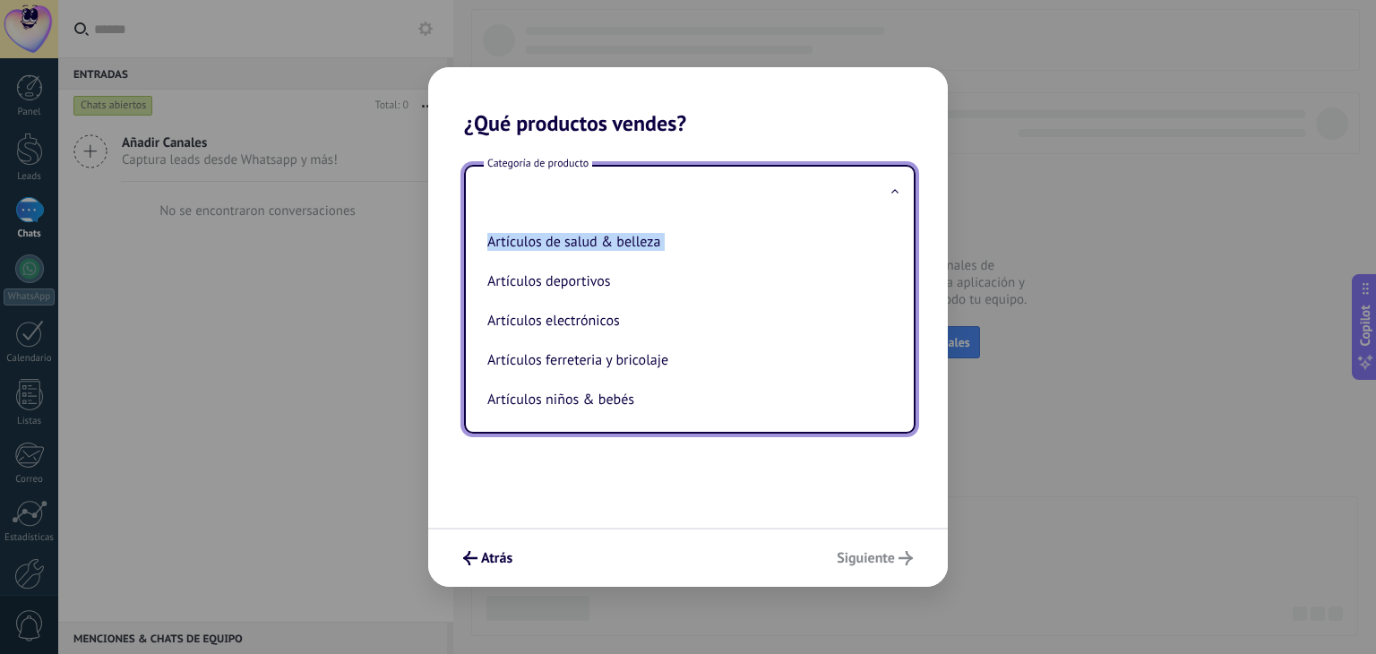
click at [894, 193] on span at bounding box center [895, 193] width 9 height 17
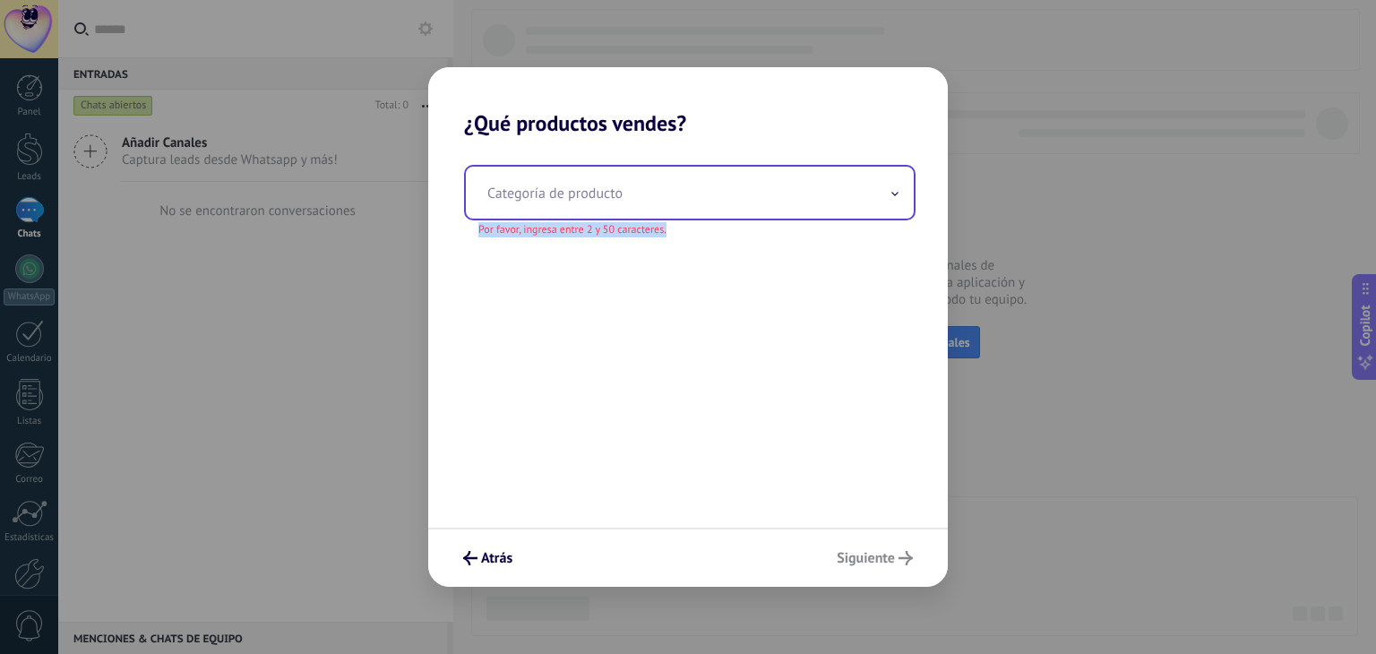
click at [894, 193] on span at bounding box center [895, 193] width 9 height 17
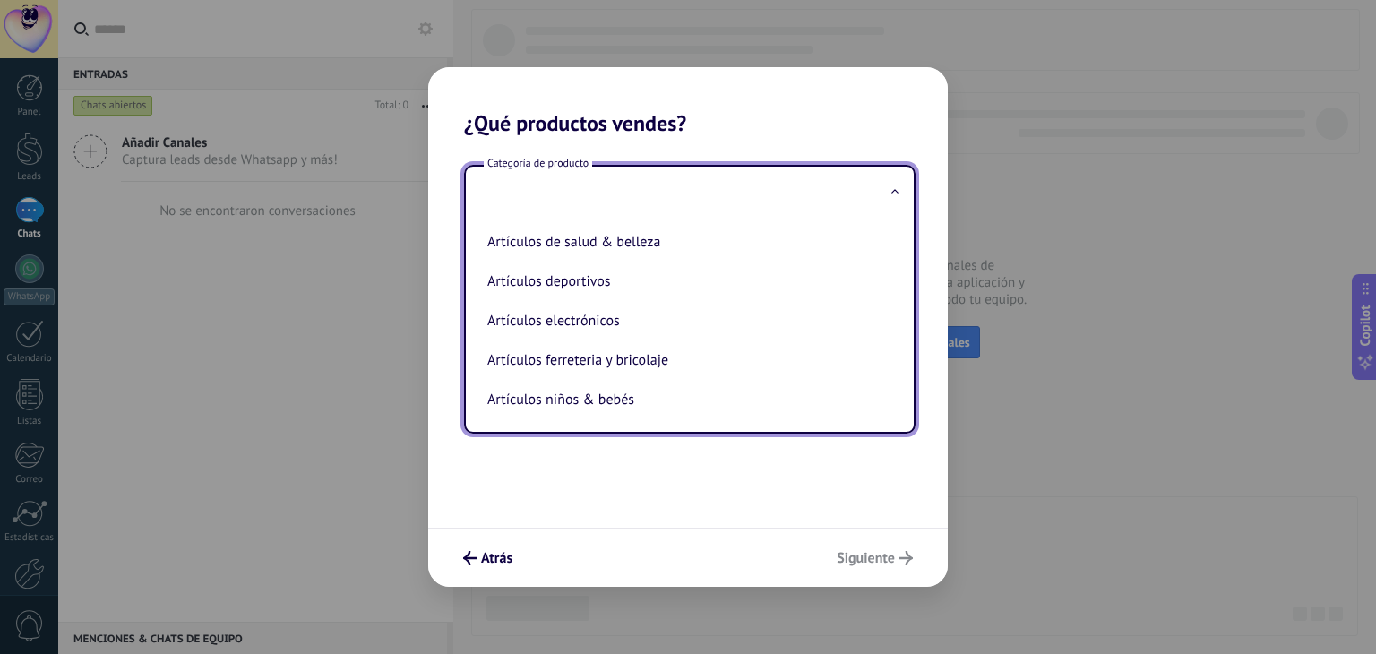
click at [498, 194] on input "text" at bounding box center [690, 193] width 448 height 52
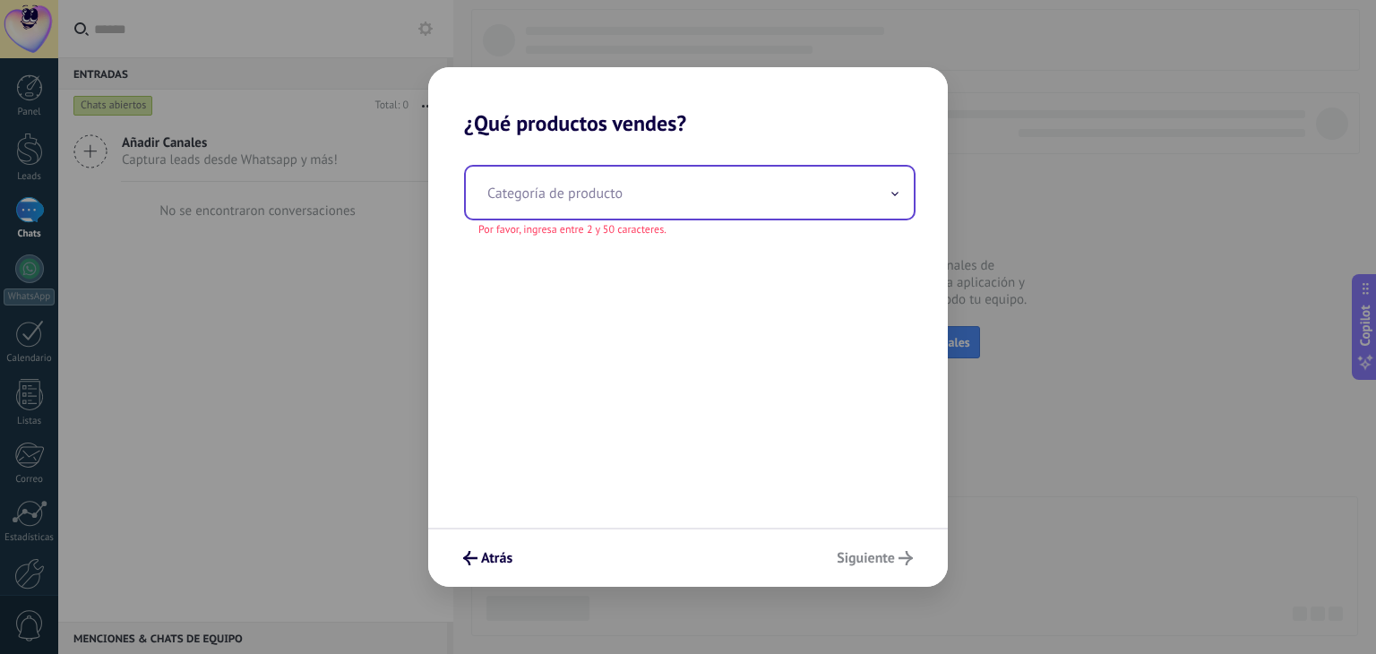
click at [498, 194] on input "text" at bounding box center [690, 193] width 448 height 52
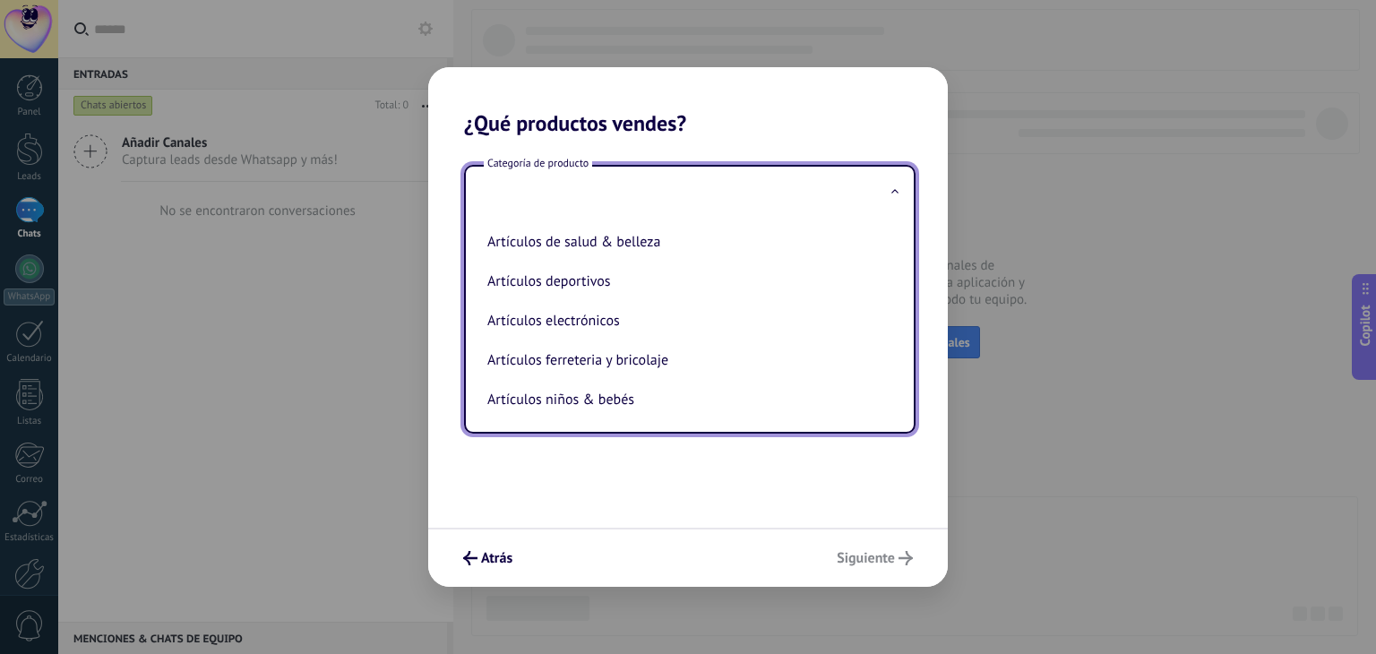
click at [498, 194] on input "text" at bounding box center [690, 193] width 448 height 52
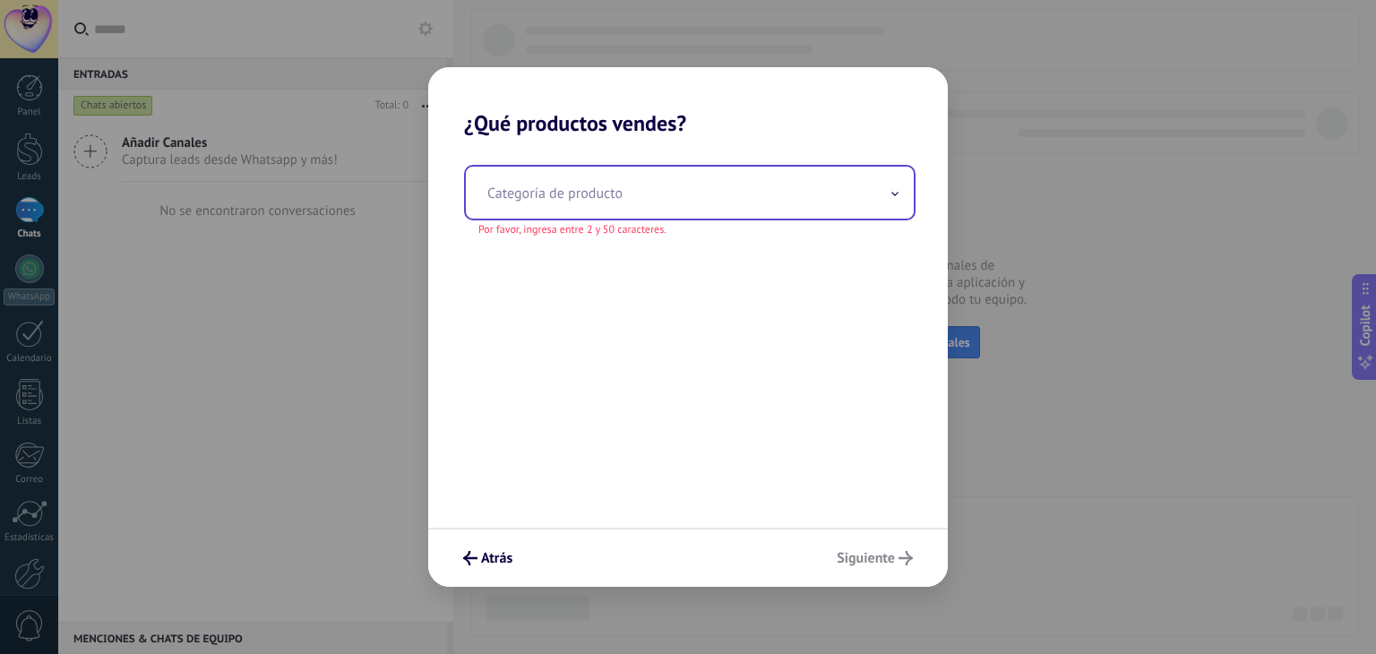
click at [498, 194] on input "text" at bounding box center [690, 193] width 448 height 52
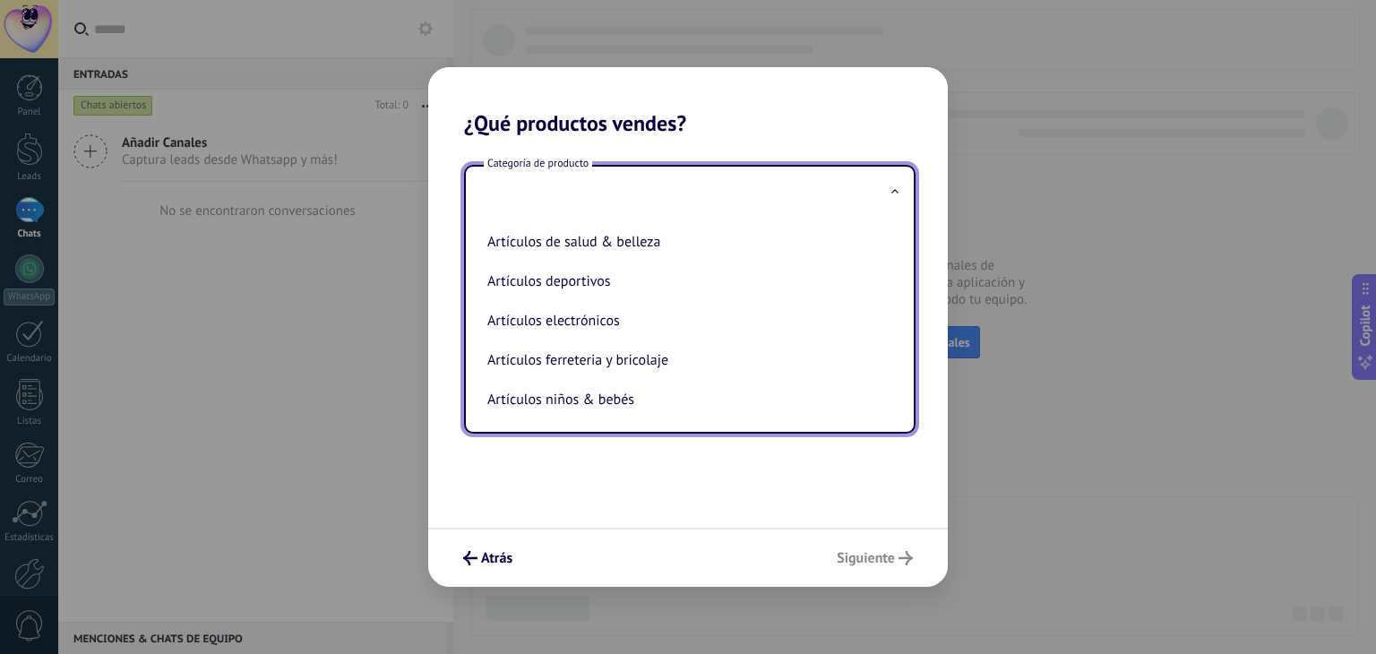
click at [498, 194] on input "text" at bounding box center [690, 193] width 448 height 52
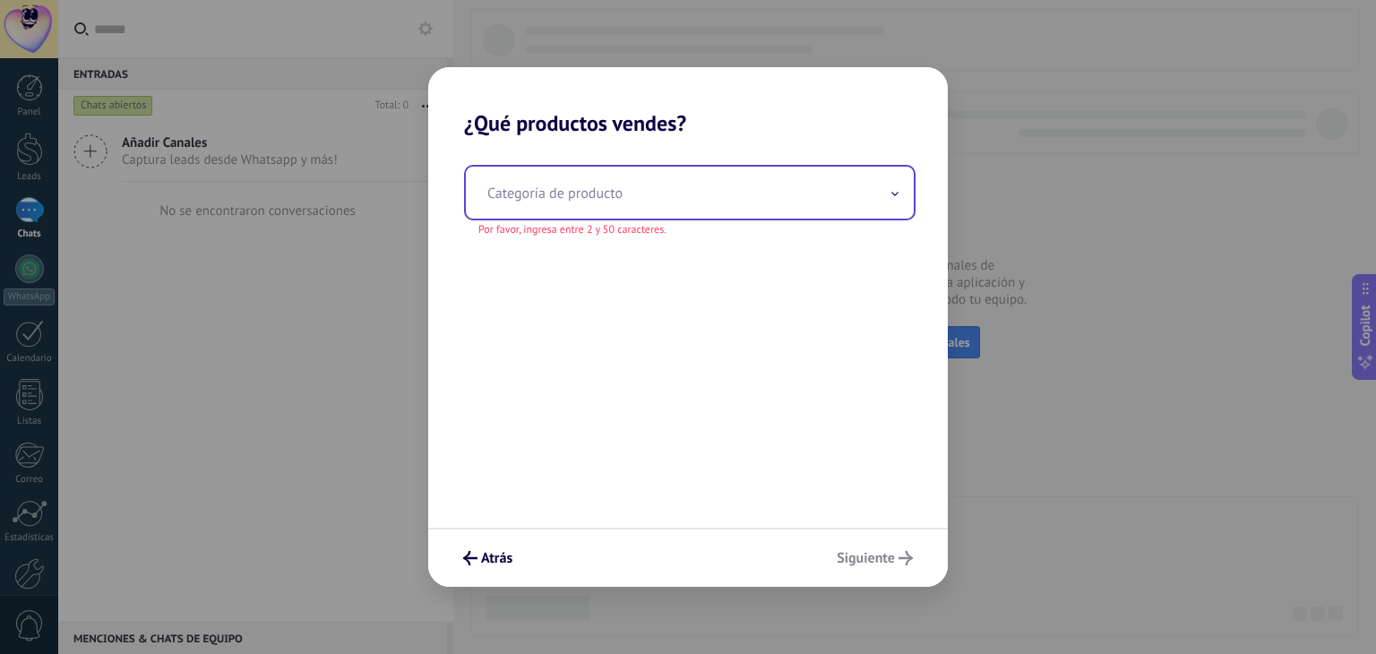
click at [896, 193] on icon at bounding box center [894, 194] width 7 height 4
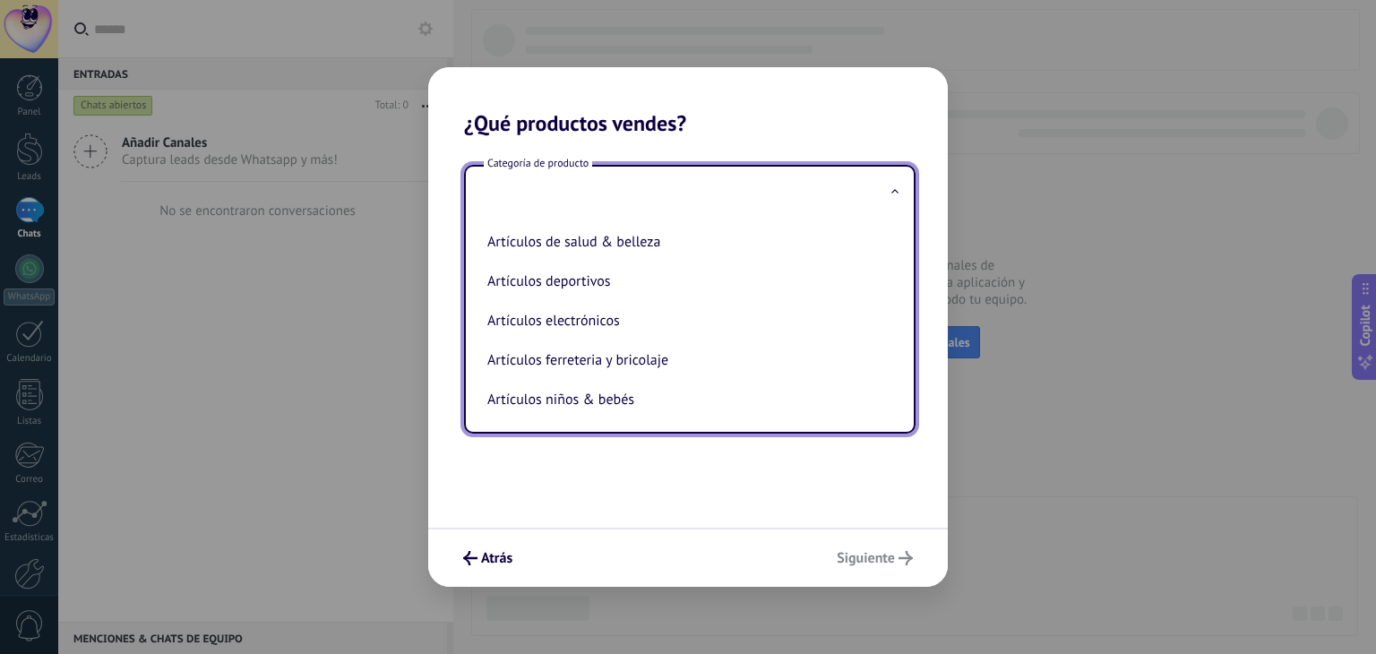
click at [528, 162] on span "Categoría de producto" at bounding box center [538, 163] width 108 height 15
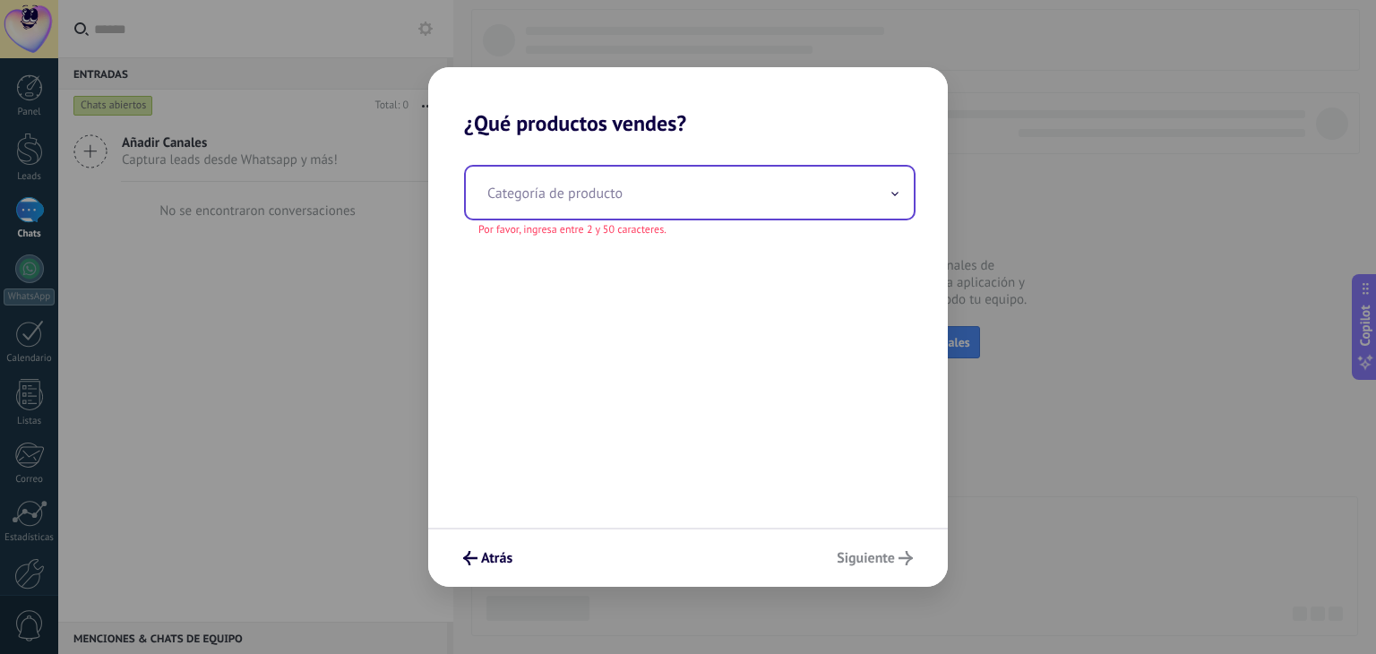
click at [512, 191] on input "text" at bounding box center [690, 193] width 448 height 52
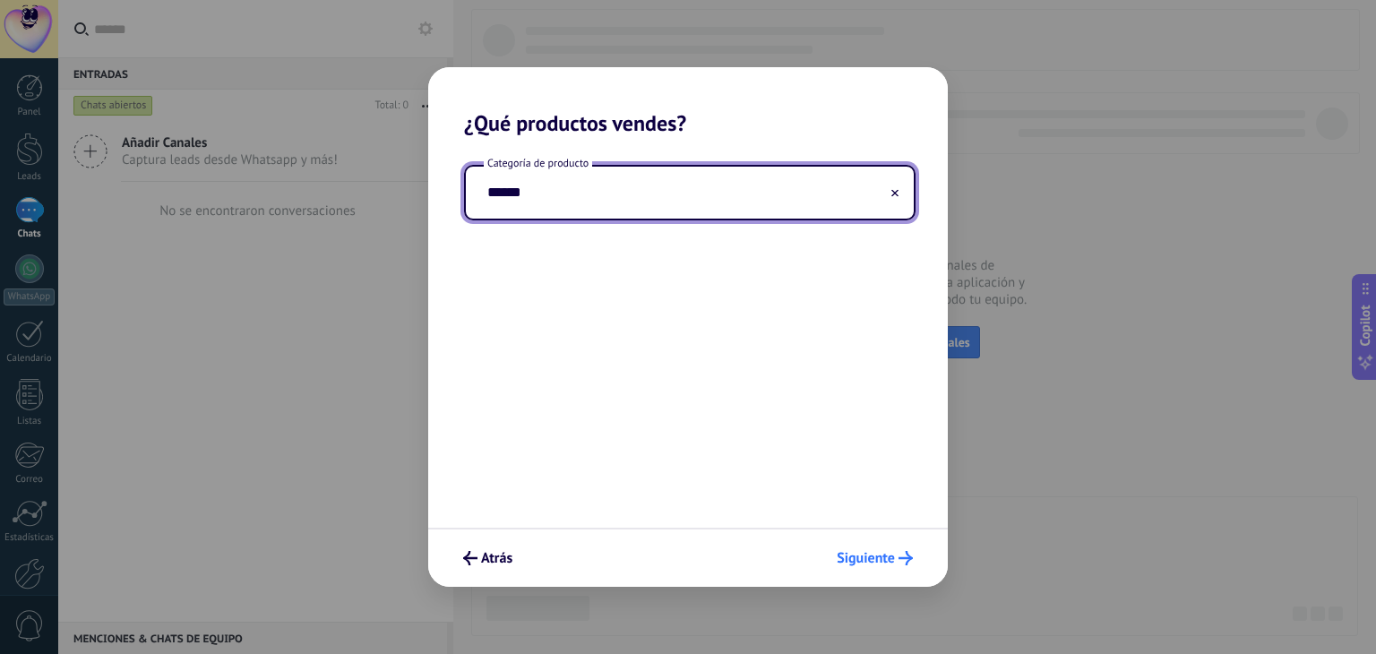
type input "******"
click at [882, 557] on span "Siguiente" at bounding box center [866, 558] width 58 height 13
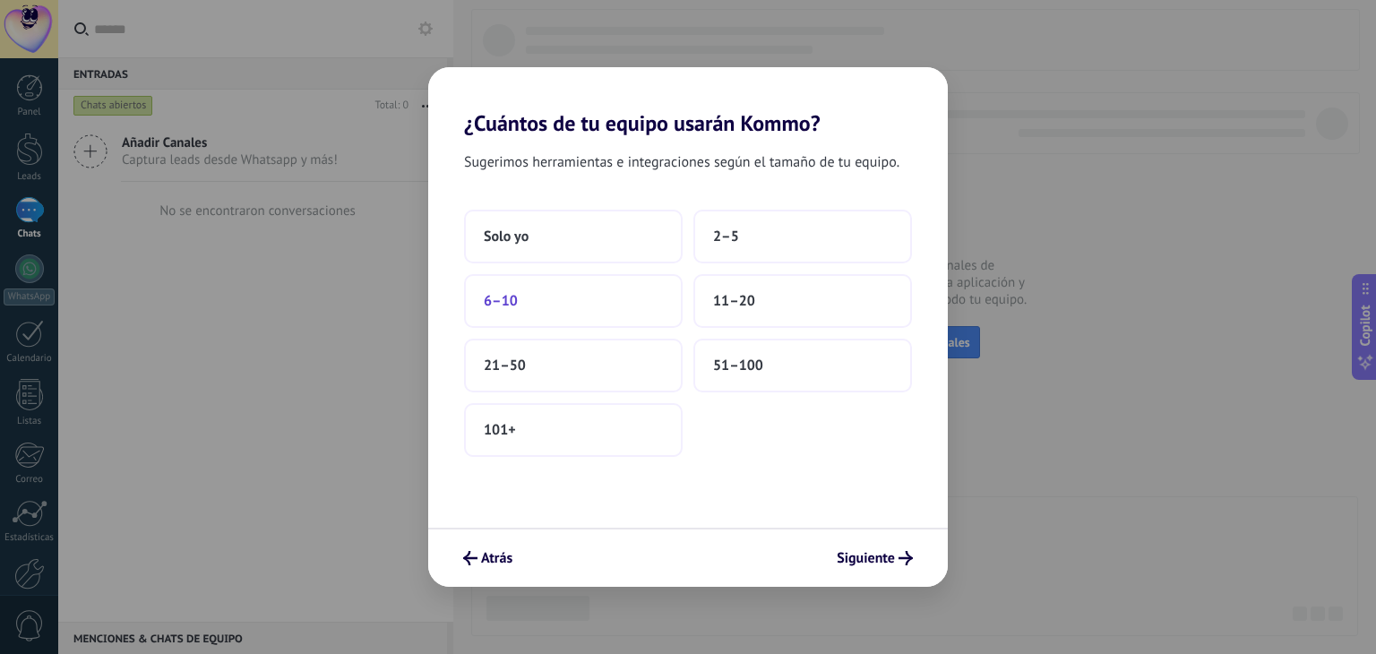
click at [533, 289] on button "6–10" at bounding box center [573, 301] width 219 height 54
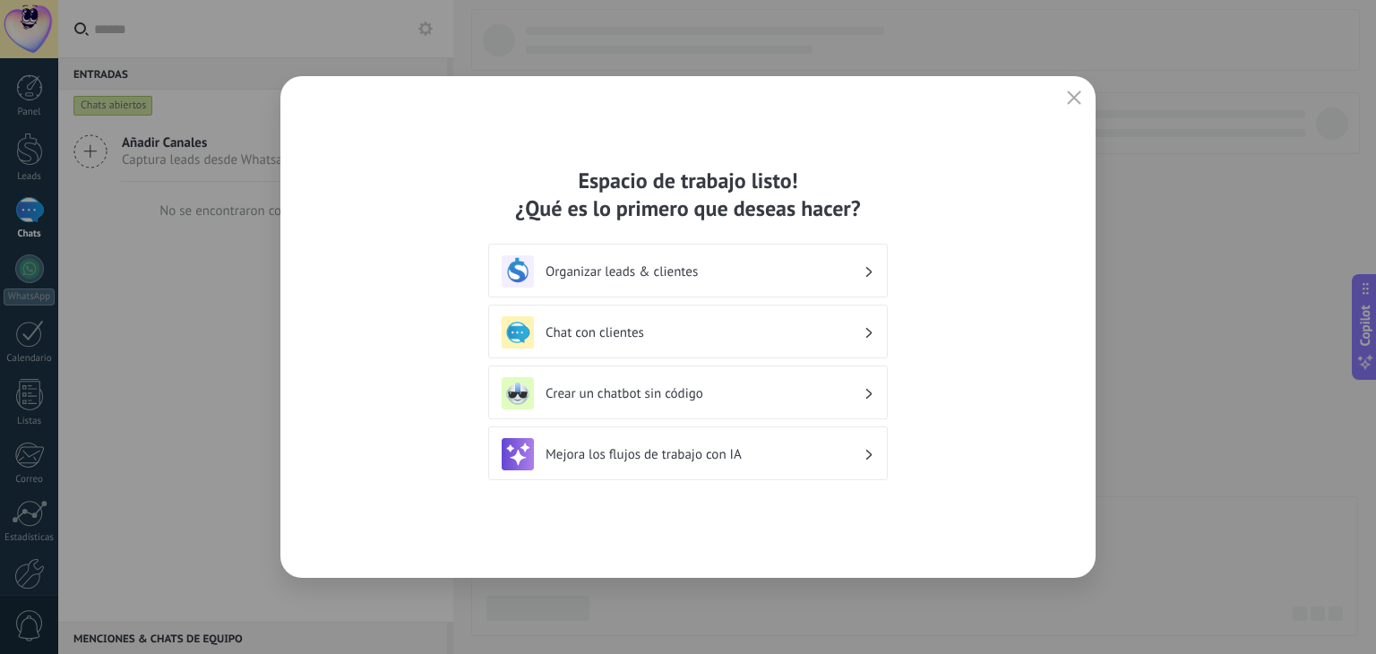
click at [668, 324] on h3 "Chat con clientes" at bounding box center [705, 332] width 318 height 17
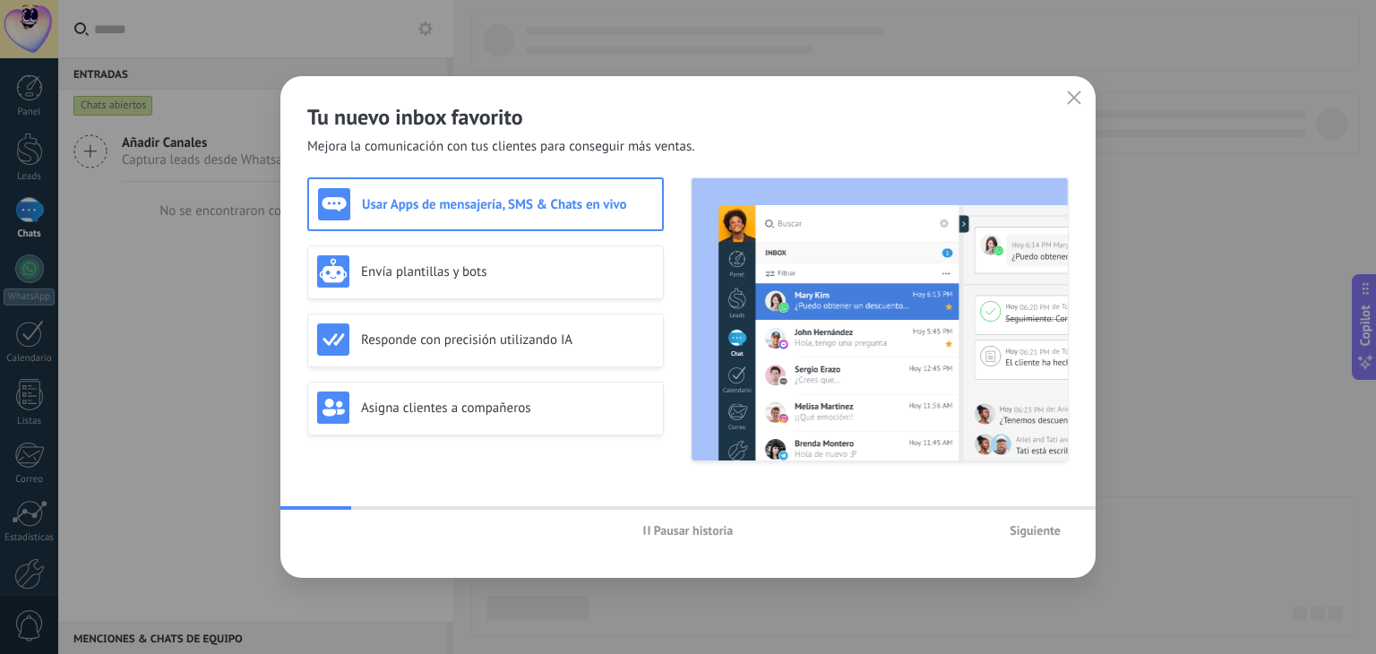
click at [1025, 533] on span "Siguiente" at bounding box center [1035, 530] width 51 height 13
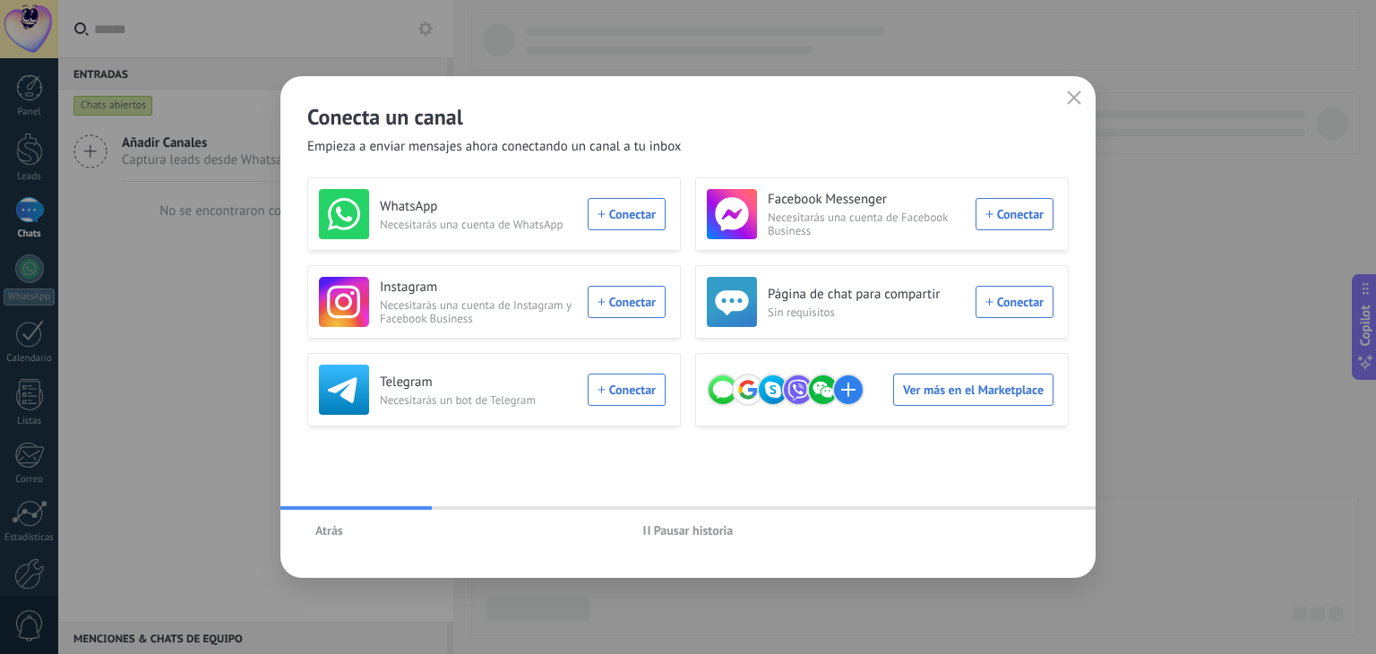
click at [1025, 533] on div "Atrás Pausar historia" at bounding box center [687, 530] width 815 height 41
click at [713, 531] on span "Pausar historia" at bounding box center [694, 530] width 80 height 13
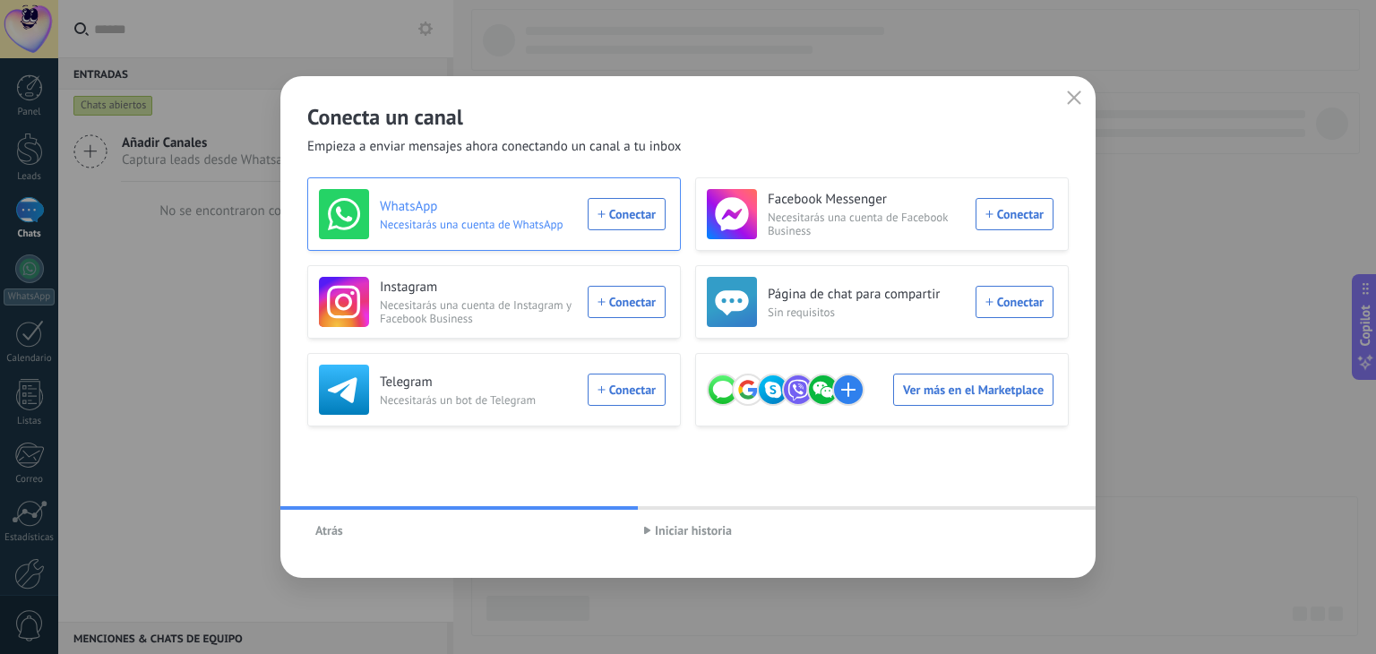
click at [644, 216] on div "WhatsApp Necesitarás una cuenta de WhatsApp Conectar" at bounding box center [492, 214] width 347 height 50
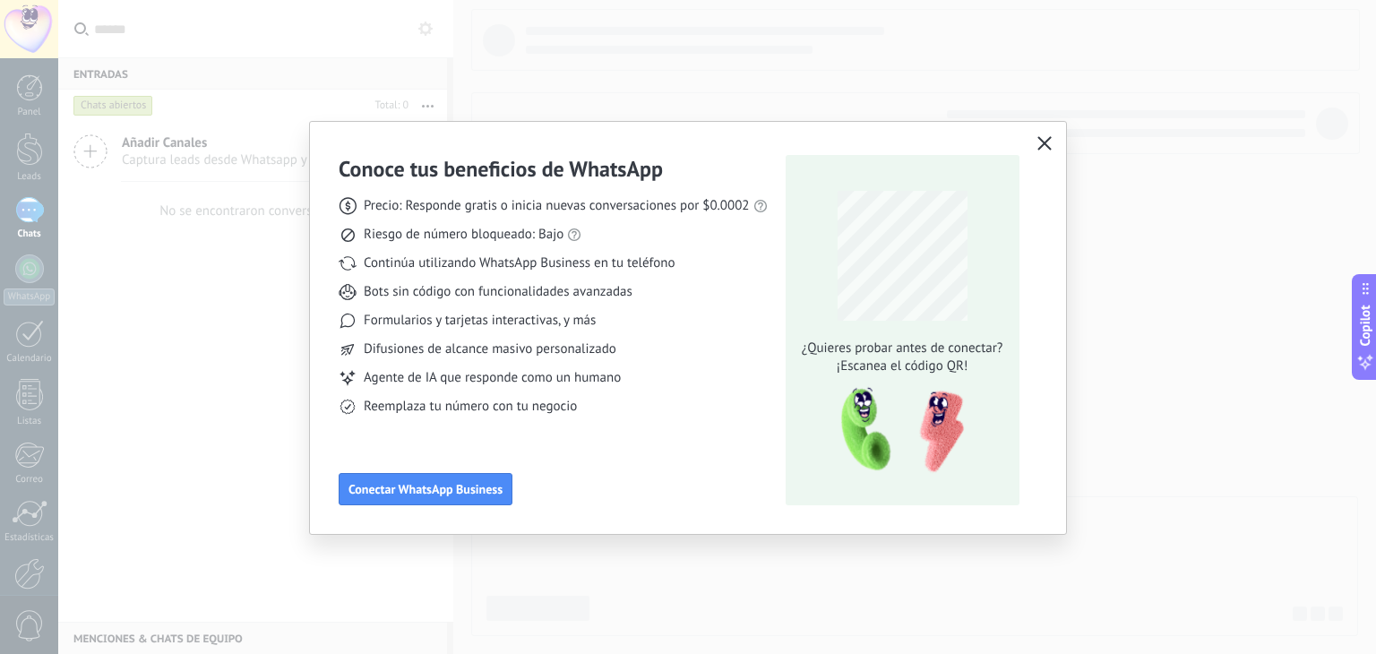
click at [1044, 143] on use "button" at bounding box center [1043, 142] width 13 height 13
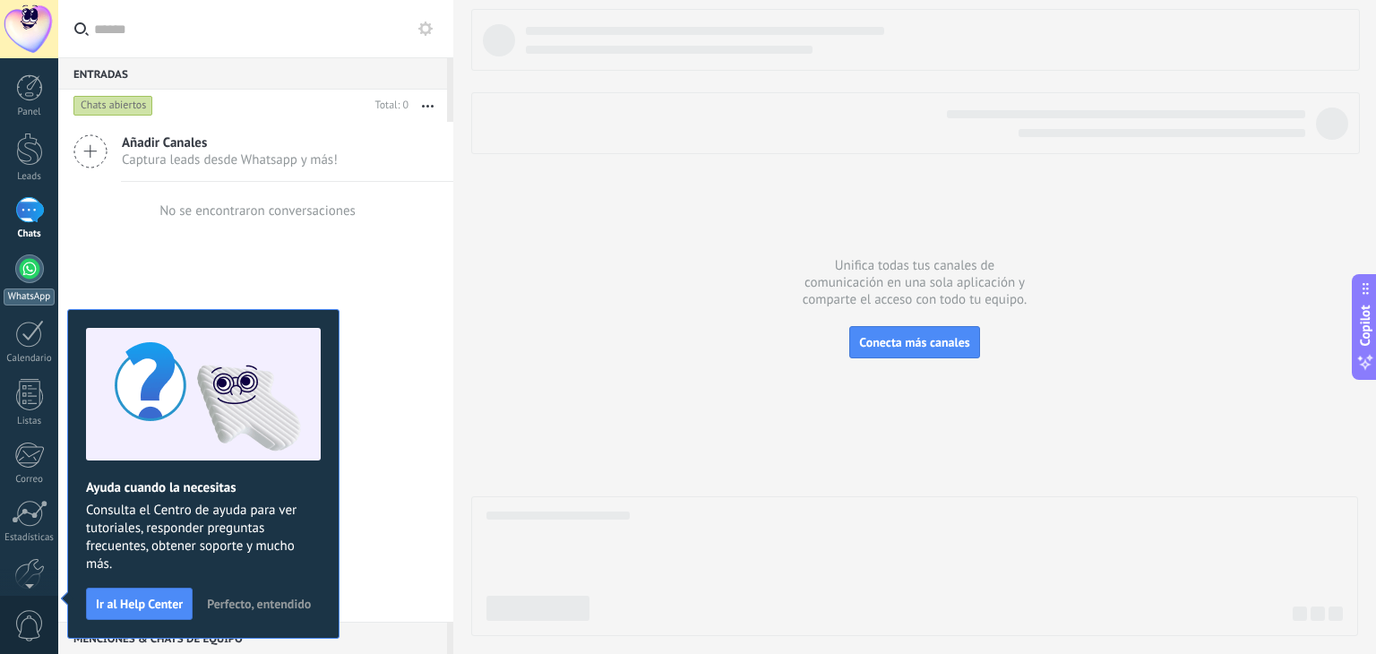
click at [22, 278] on div at bounding box center [29, 268] width 29 height 29
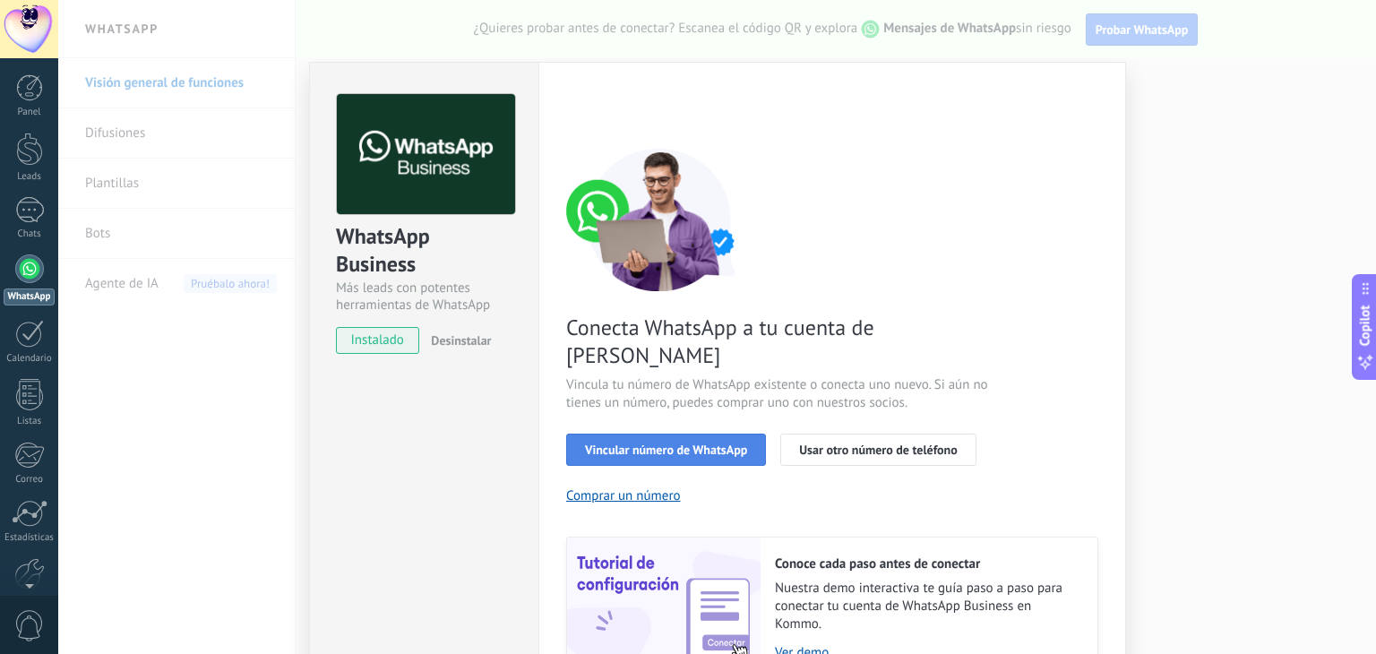
click at [648, 443] on span "Vincular número de WhatsApp" at bounding box center [666, 449] width 162 height 13
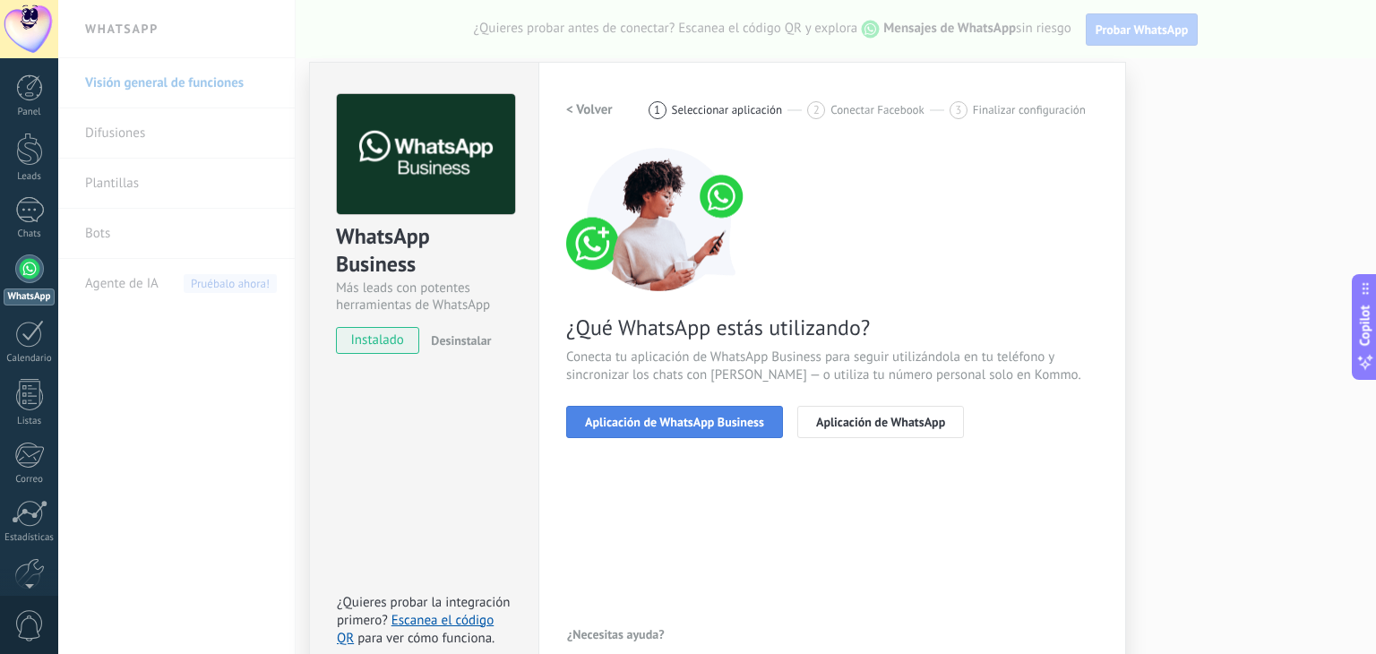
click at [650, 420] on span "Aplicación de WhatsApp Business" at bounding box center [674, 422] width 179 height 13
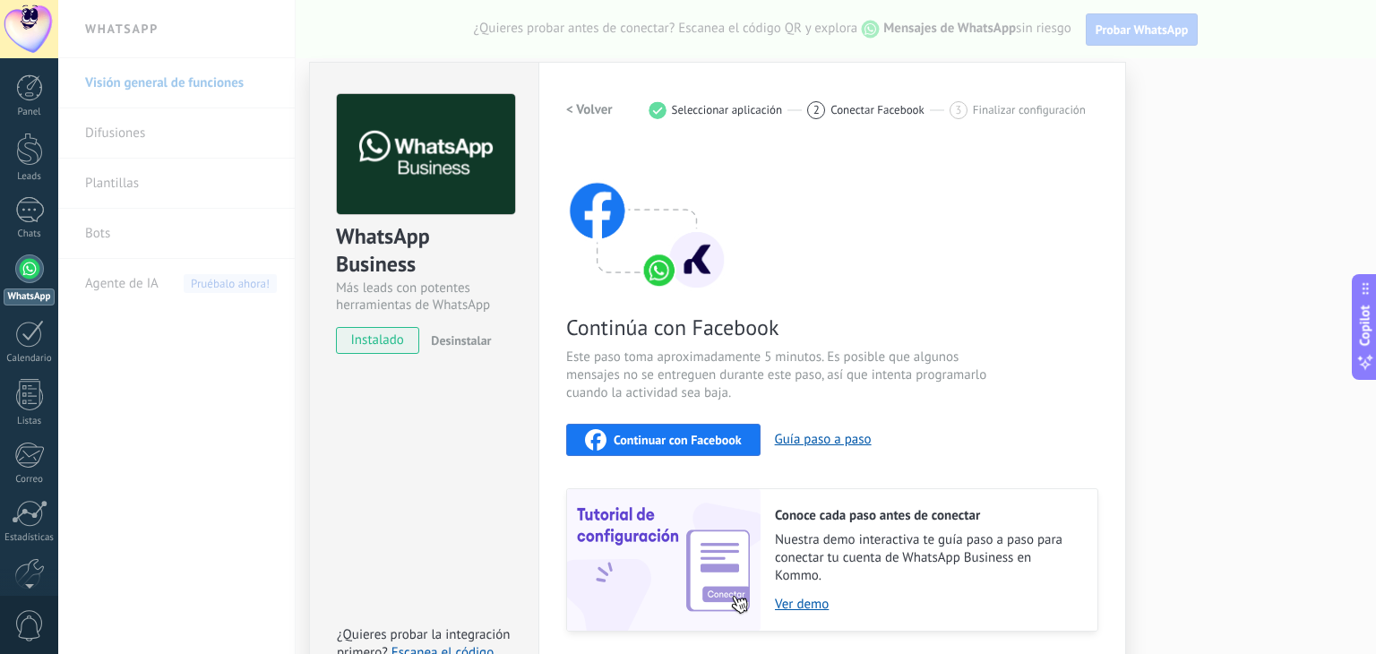
click at [641, 436] on span "Continuar con Facebook" at bounding box center [678, 440] width 128 height 13
